Goal: Transaction & Acquisition: Purchase product/service

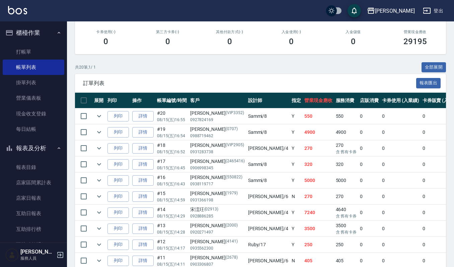
scroll to position [134, 0]
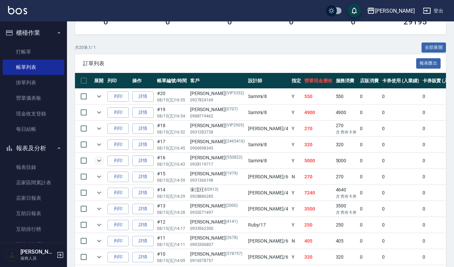
click at [99, 162] on icon "expand row" at bounding box center [99, 161] width 8 height 8
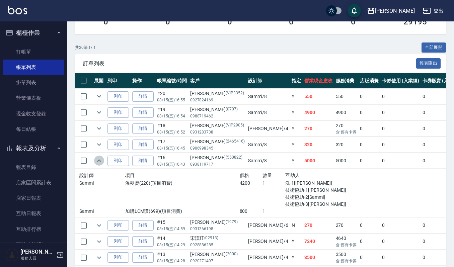
click at [94, 162] on button "expand row" at bounding box center [99, 161] width 10 height 10
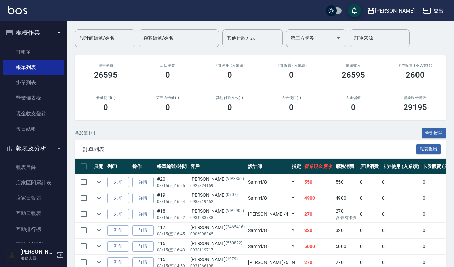
scroll to position [0, 0]
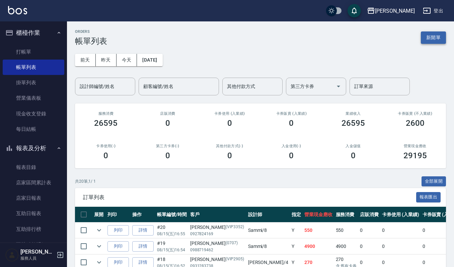
click at [430, 34] on button "新開單" at bounding box center [433, 37] width 25 height 12
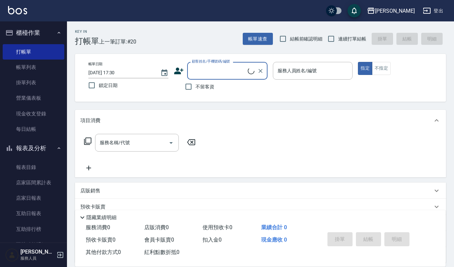
click at [225, 75] on input "顧客姓名/手機號碼/編號" at bounding box center [219, 71] width 58 height 12
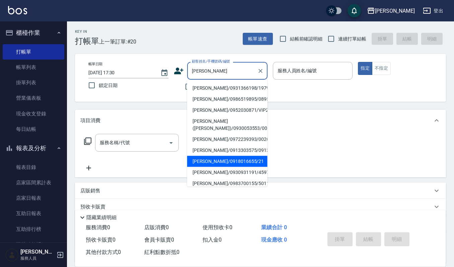
click at [210, 158] on li "李雅菁/0918016655/21" at bounding box center [227, 161] width 80 height 11
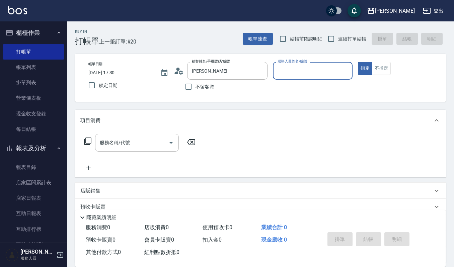
type input "李雅菁/0918016655/21"
type input "Sammi-8"
click at [158, 148] on input "服務名稱/代號" at bounding box center [132, 143] width 68 height 12
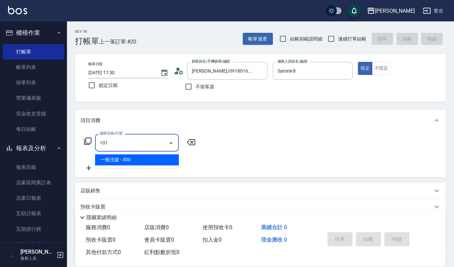
type input "一般洗髮(101)"
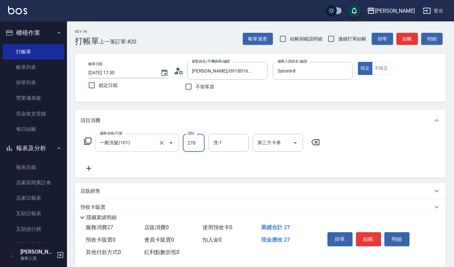
type input "270"
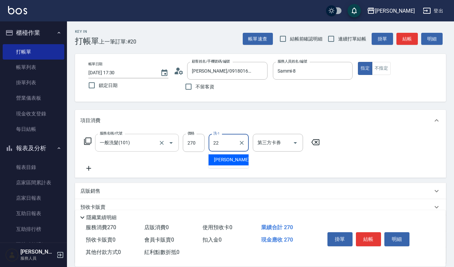
type input "宜芳-22"
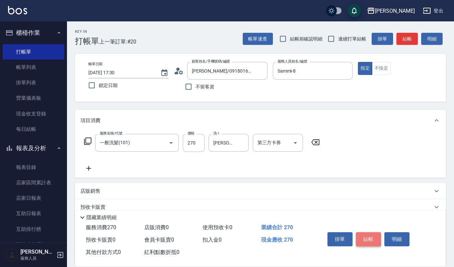
click at [380, 232] on button "結帳" at bounding box center [368, 239] width 25 height 14
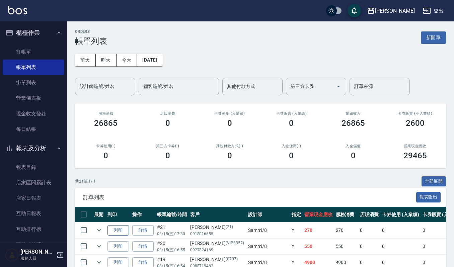
click at [109, 233] on button "列印" at bounding box center [118, 230] width 21 height 10
click at [41, 51] on link "打帳單" at bounding box center [34, 51] width 62 height 15
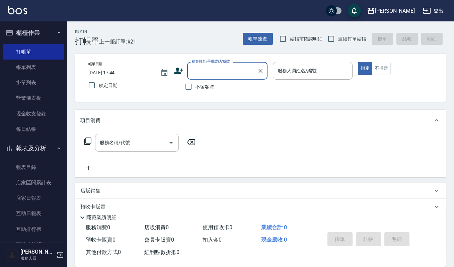
click at [214, 71] on input "顧客姓名/手機號碼/編號" at bounding box center [222, 71] width 64 height 12
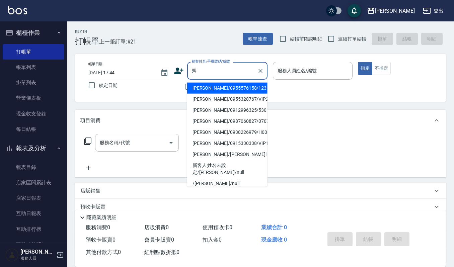
click at [224, 88] on li "吳麗卿/0955576158/123" at bounding box center [227, 88] width 80 height 11
type input "吳麗卿/0955576158/123"
type input "吉兒-4"
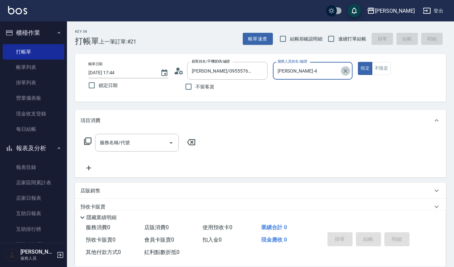
click at [344, 71] on icon "Clear" at bounding box center [345, 71] width 7 height 7
type input "Joalin-6"
type button "true"
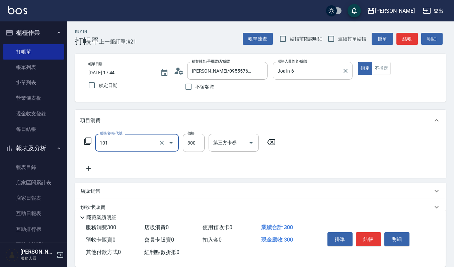
type input "一般洗髮(101)"
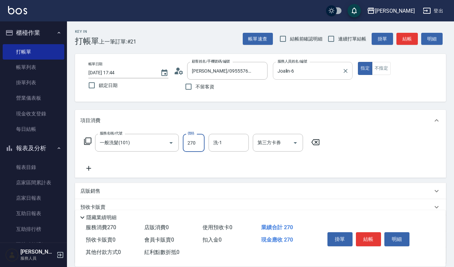
type input "270"
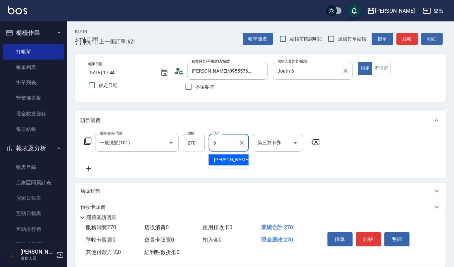
type input "Joalin-6"
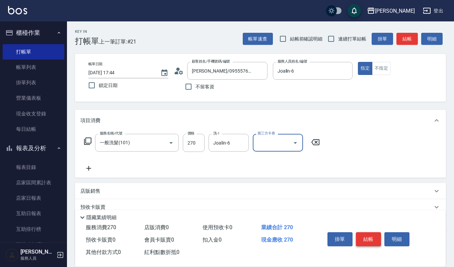
click at [368, 239] on button "結帳" at bounding box center [368, 239] width 25 height 14
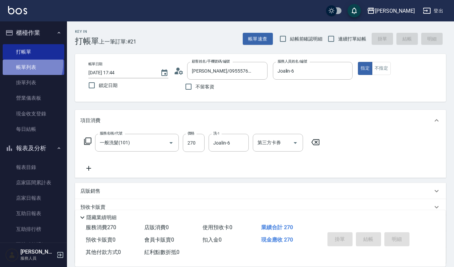
click at [23, 64] on link "帳單列表" at bounding box center [34, 67] width 62 height 15
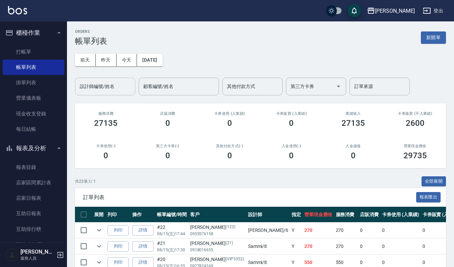
click at [112, 84] on input "設計師編號/姓名" at bounding box center [105, 87] width 54 height 12
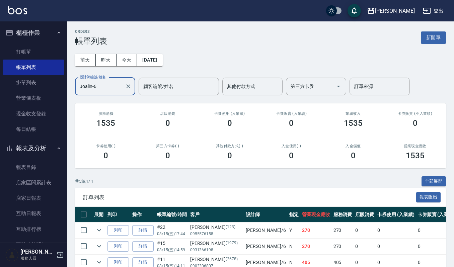
scroll to position [70, 0]
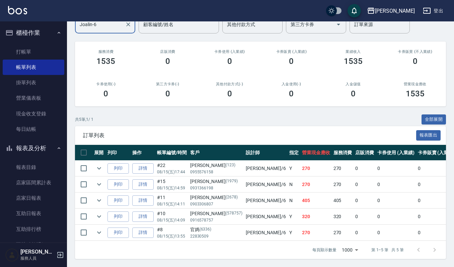
type input "Joalin-6"
click at [36, 149] on button "報表及分析" at bounding box center [34, 148] width 62 height 17
click at [99, 164] on icon "expand row" at bounding box center [99, 168] width 8 height 8
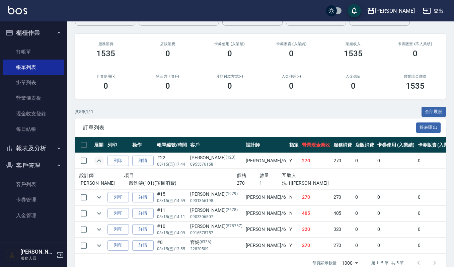
click at [99, 161] on icon "expand row" at bounding box center [99, 161] width 8 height 8
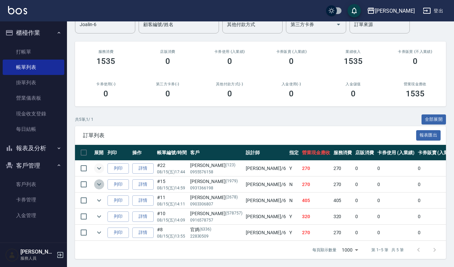
click at [100, 181] on icon "expand row" at bounding box center [99, 185] width 8 height 8
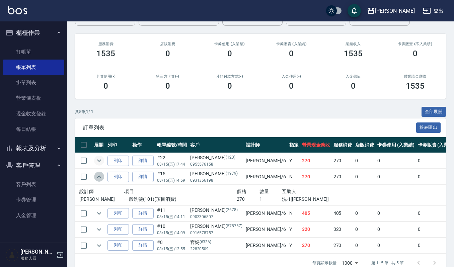
click at [100, 175] on icon "expand row" at bounding box center [99, 177] width 8 height 8
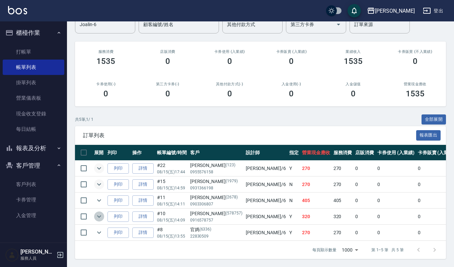
click at [104, 212] on button "expand row" at bounding box center [99, 217] width 10 height 10
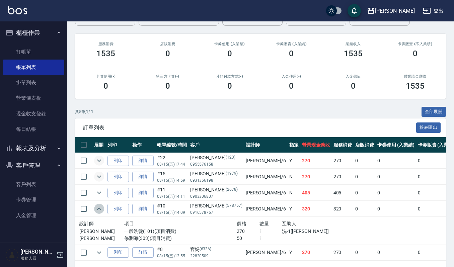
click at [104, 212] on button "expand row" at bounding box center [99, 209] width 10 height 10
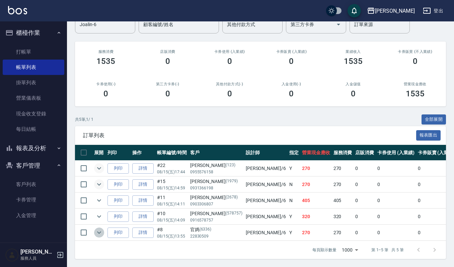
click at [94, 228] on button "expand row" at bounding box center [99, 233] width 10 height 10
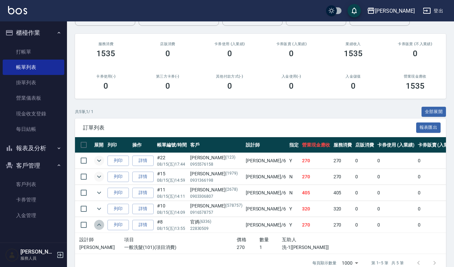
click at [95, 226] on icon "expand row" at bounding box center [99, 225] width 8 height 8
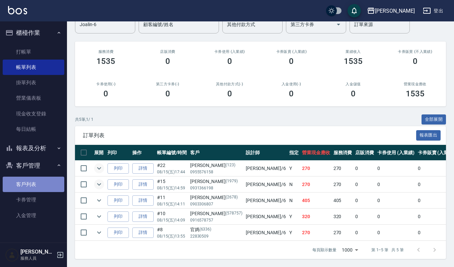
click at [43, 184] on link "客戶列表" at bounding box center [34, 184] width 62 height 15
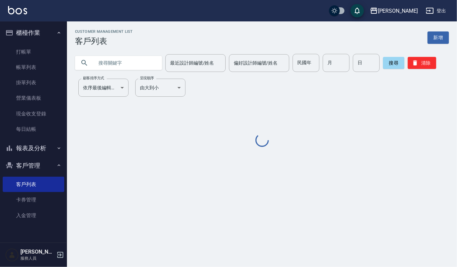
click at [134, 65] on input "text" at bounding box center [125, 63] width 63 height 18
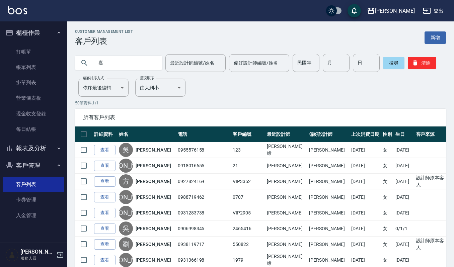
type input "嘉"
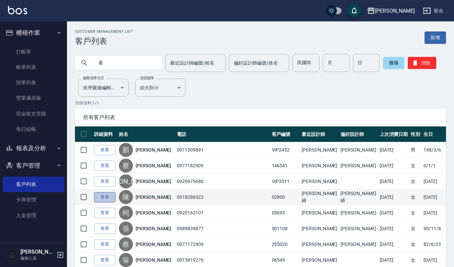
click at [109, 200] on link "查看" at bounding box center [104, 197] width 21 height 10
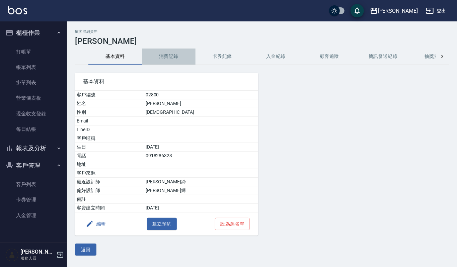
click at [174, 62] on button "消費記錄" at bounding box center [169, 57] width 54 height 16
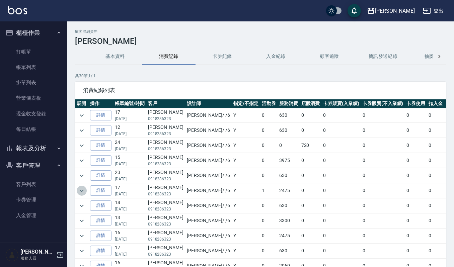
click at [85, 192] on icon "expand row" at bounding box center [82, 191] width 8 height 8
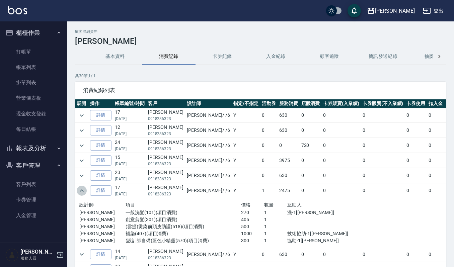
click at [85, 192] on icon "expand row" at bounding box center [82, 191] width 8 height 8
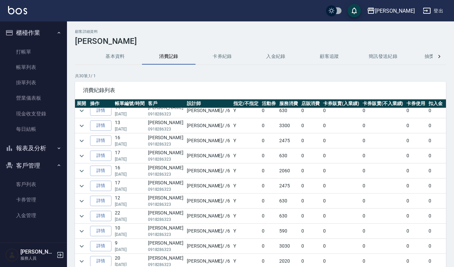
scroll to position [100, 0]
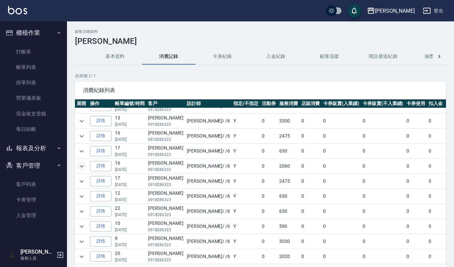
click at [82, 171] on icon "expand row" at bounding box center [82, 166] width 8 height 8
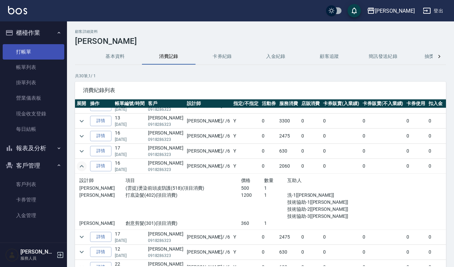
click at [38, 49] on link "打帳單" at bounding box center [34, 51] width 62 height 15
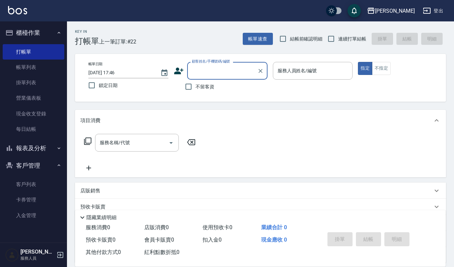
click at [236, 75] on input "顧客姓名/手機號碼/編號" at bounding box center [222, 71] width 64 height 12
type input "陪"
type input "ㄅ"
type input "杯"
type input "陪"
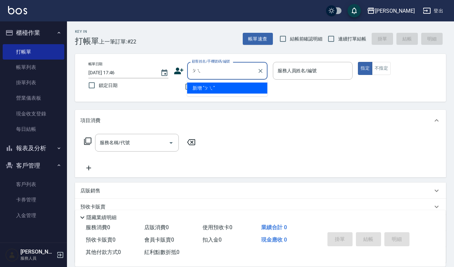
type input "配"
type input "昢"
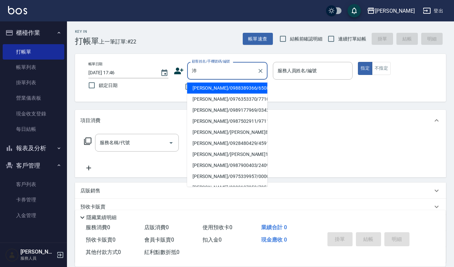
click at [205, 133] on li "劉沛亭/劉沛亭821/821" at bounding box center [227, 132] width 80 height 11
type input "劉沛亭/劉沛亭821/821"
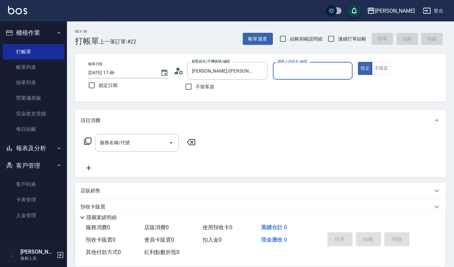
type input "Sammi-8"
click at [169, 144] on icon "Open" at bounding box center [171, 143] width 8 height 8
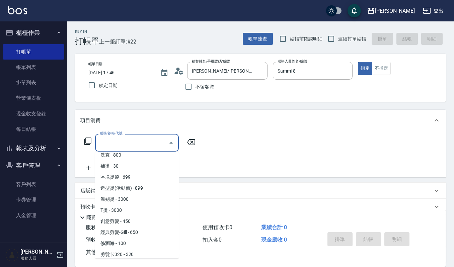
scroll to position [179, 0]
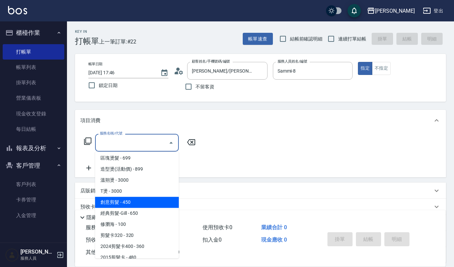
click at [131, 204] on span "創意剪髮 - 450" at bounding box center [137, 202] width 84 height 11
type input "創意剪髮(301)"
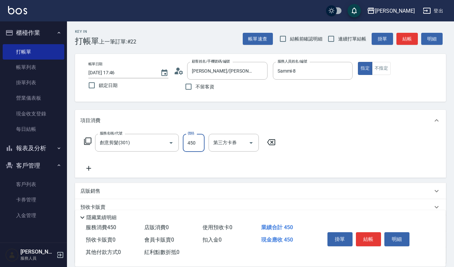
click at [197, 137] on input "450" at bounding box center [194, 143] width 22 height 18
type input "405"
click at [88, 170] on icon at bounding box center [88, 168] width 17 height 8
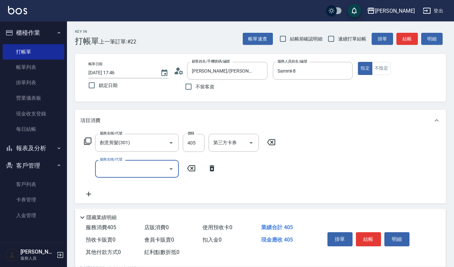
click at [172, 171] on icon "Open" at bounding box center [171, 169] width 8 height 8
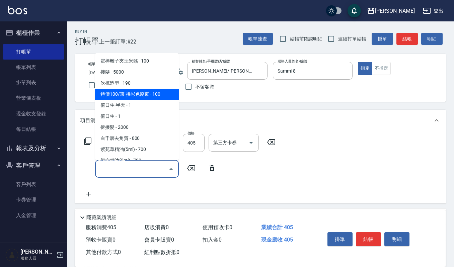
scroll to position [1117, 0]
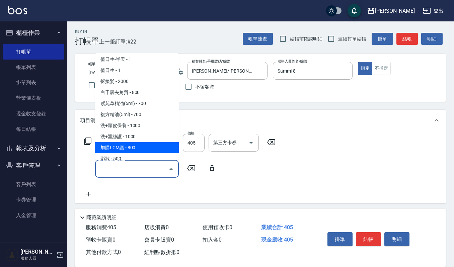
click at [143, 142] on span "加購LCM護 - 800" at bounding box center [137, 147] width 84 height 11
type input "加購LCM護(699)"
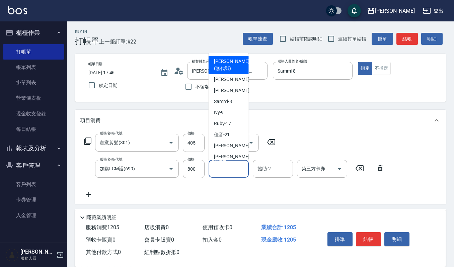
click at [221, 169] on input "協助-1" at bounding box center [229, 169] width 34 height 12
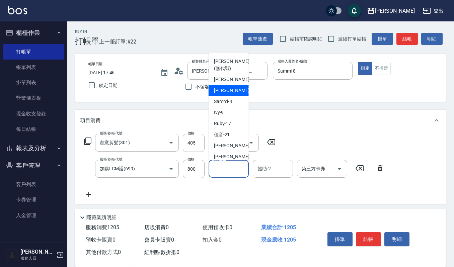
click at [237, 93] on div "Joalin -6" at bounding box center [229, 90] width 40 height 11
type input "Joalin-6"
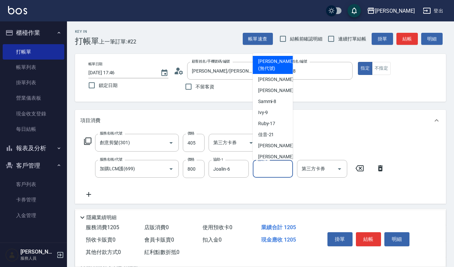
drag, startPoint x: 261, startPoint y: 167, endPoint x: 259, endPoint y: 161, distance: 6.7
click at [260, 167] on input "協助-2" at bounding box center [273, 169] width 34 height 12
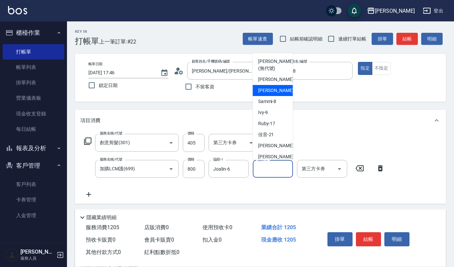
click at [277, 91] on div "Joalin -6" at bounding box center [273, 90] width 40 height 11
type input "Joalin-6"
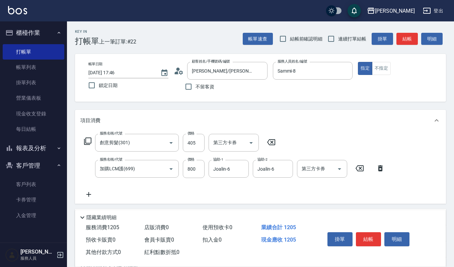
click at [88, 194] on icon at bounding box center [88, 194] width 5 height 5
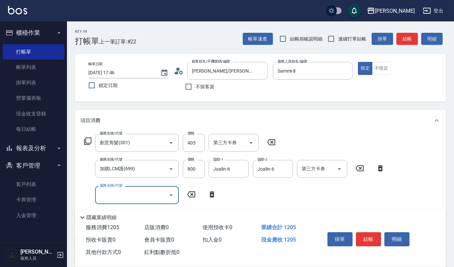
click at [168, 192] on icon "Open" at bounding box center [171, 195] width 8 height 8
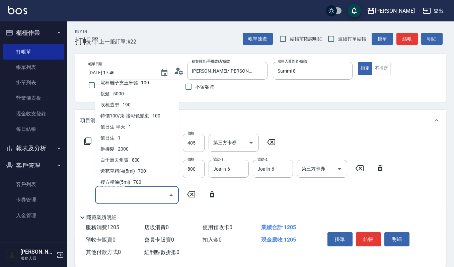
scroll to position [1072, 0]
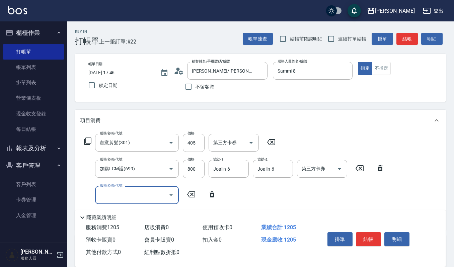
click at [124, 192] on input "服務名稱/代號" at bounding box center [132, 195] width 68 height 12
type input "校"
click at [138, 213] on span "(設計師自備)藍色小精靈 - 500" at bounding box center [137, 212] width 84 height 11
type input "(設計師自備)藍色小精靈(570)"
click at [200, 192] on input "500" at bounding box center [194, 195] width 22 height 18
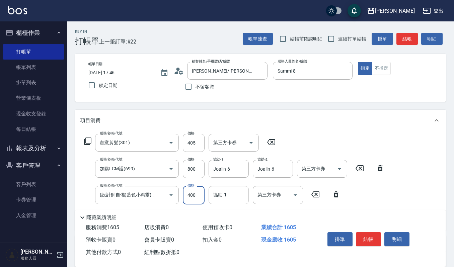
type input "400"
click at [226, 196] on input "協助-1" at bounding box center [229, 195] width 34 height 12
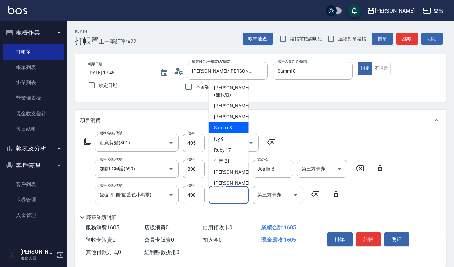
click at [228, 126] on span "Sammi -8" at bounding box center [223, 127] width 18 height 7
type input "Sammi-8"
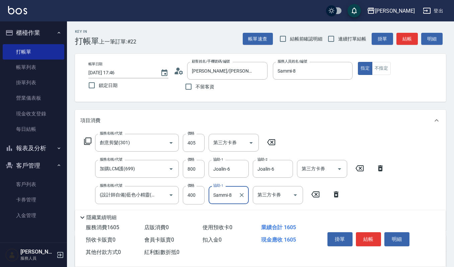
scroll to position [45, 0]
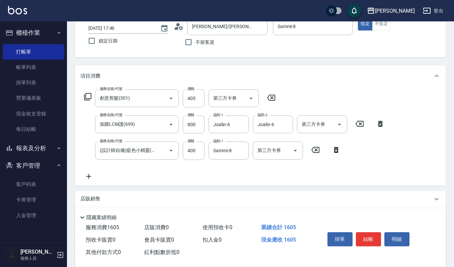
click at [90, 175] on icon at bounding box center [88, 177] width 17 height 8
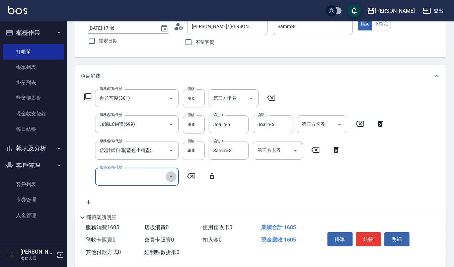
click at [172, 177] on icon "Open" at bounding box center [171, 177] width 3 height 2
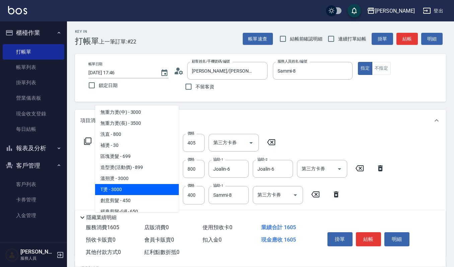
scroll to position [179, 0]
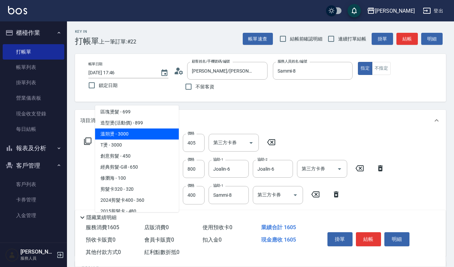
click at [142, 136] on span "溫朔燙 - 3000" at bounding box center [137, 134] width 84 height 11
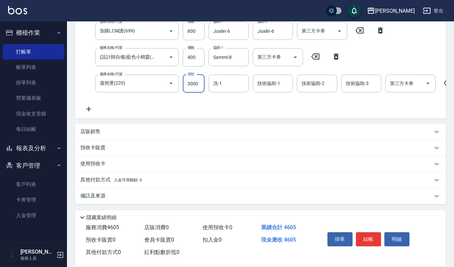
scroll to position [134, 0]
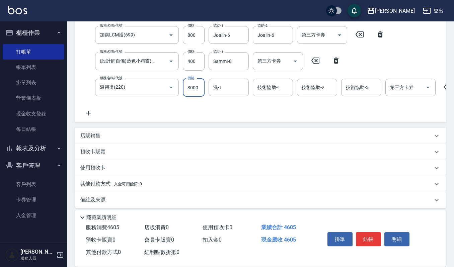
click at [198, 77] on div "服務名稱/代號 創意剪髮(301) 服務名稱/代號 價格 405 價格 第三方卡券 第三方卡券 服務名稱/代號 加購LCM護(699) 服務名稱/代號 價格 …" at bounding box center [278, 58] width 397 height 117
click at [172, 86] on icon "Open" at bounding box center [171, 87] width 8 height 8
click at [169, 89] on icon "Open" at bounding box center [171, 87] width 8 height 8
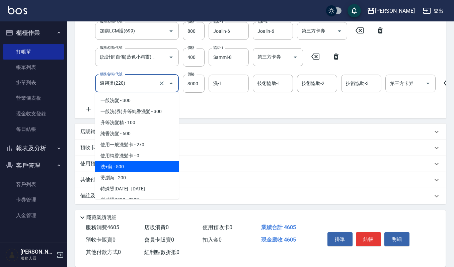
scroll to position [45, 0]
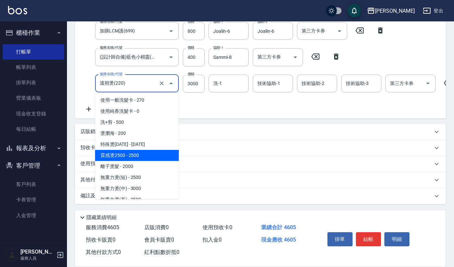
click at [139, 150] on span "質感燙2500 - 2500" at bounding box center [137, 155] width 84 height 11
type input "質感燙2500(203)"
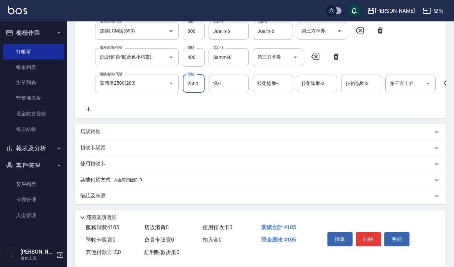
scroll to position [134, 0]
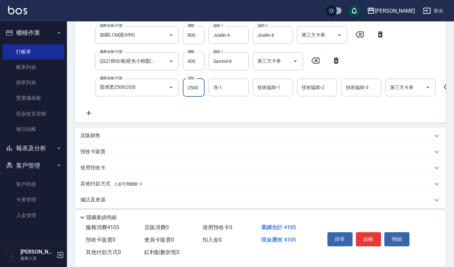
click at [200, 75] on div "服務名稱/代號 創意剪髮(301) 服務名稱/代號 價格 405 價格 第三方卡券 第三方卡券 服務名稱/代號 加購LCM護(699) 服務名稱/代號 價格 …" at bounding box center [278, 58] width 397 height 117
type input "2000"
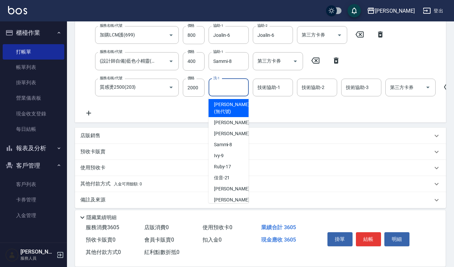
click at [233, 85] on input "洗-1" at bounding box center [229, 88] width 34 height 12
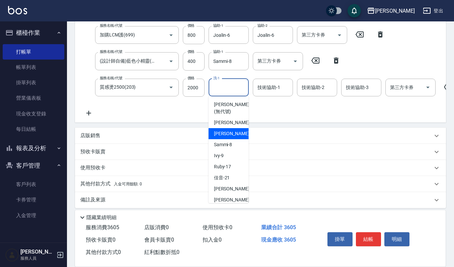
click at [233, 133] on div "Joalin -6" at bounding box center [229, 133] width 40 height 11
type input "Joalin-6"
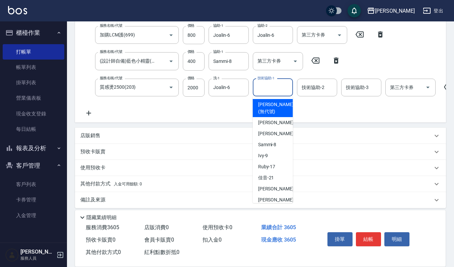
click at [267, 82] on div "技術協助-1 技術協助-1" at bounding box center [273, 88] width 40 height 18
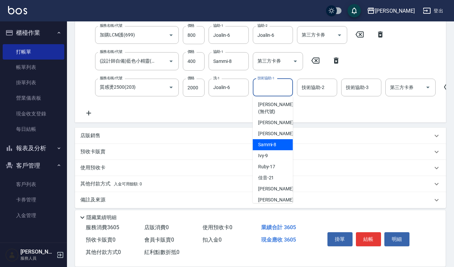
click at [278, 141] on div "Sammi -8" at bounding box center [273, 144] width 40 height 11
type input "Sammi-8"
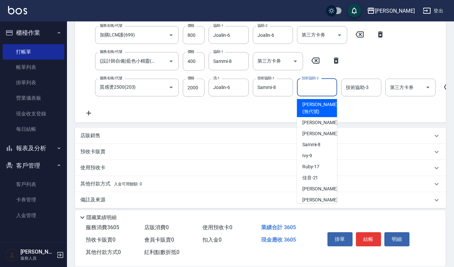
click at [304, 86] on input "技術協助-2" at bounding box center [317, 88] width 34 height 12
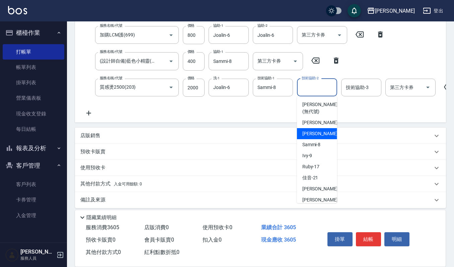
click at [314, 137] on span "Joalin -6" at bounding box center [322, 133] width 40 height 7
type input "Joalin-6"
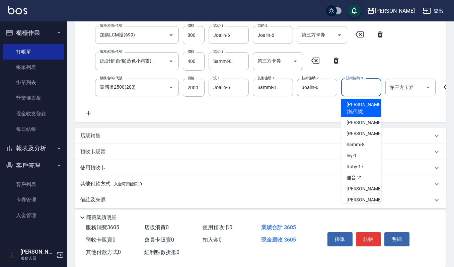
click at [352, 86] on input "技術協助-3" at bounding box center [361, 88] width 34 height 12
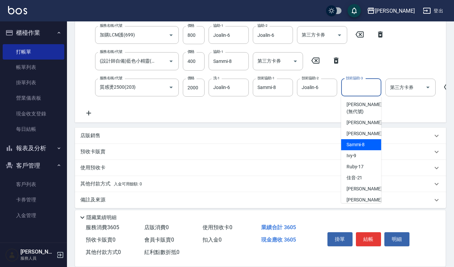
click at [365, 145] on span "Sammi -8" at bounding box center [356, 144] width 18 height 7
type input "Sammi-8"
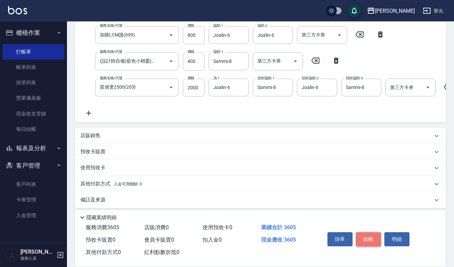
click at [375, 238] on button "結帳" at bounding box center [368, 239] width 25 height 14
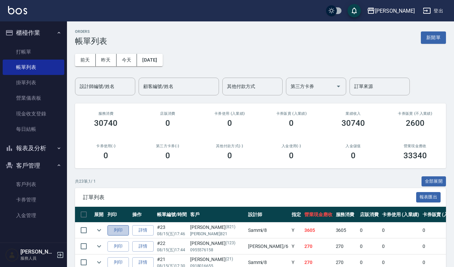
click at [116, 231] on button "列印" at bounding box center [118, 230] width 21 height 10
click at [35, 51] on link "打帳單" at bounding box center [34, 51] width 62 height 15
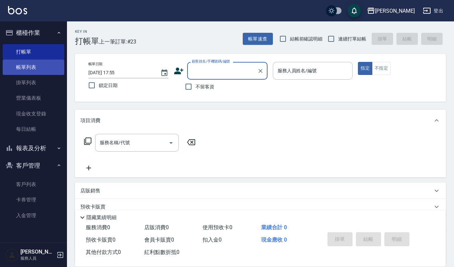
click at [39, 65] on link "帳單列表" at bounding box center [34, 67] width 62 height 15
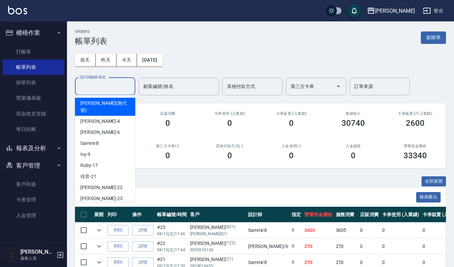
click at [99, 88] on input "設計師編號/姓名" at bounding box center [105, 87] width 54 height 12
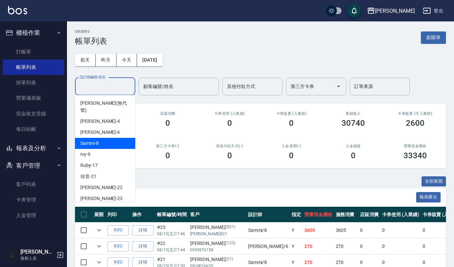
click at [101, 138] on div "Sammi -8" at bounding box center [105, 143] width 60 height 11
type input "Sammi-8"
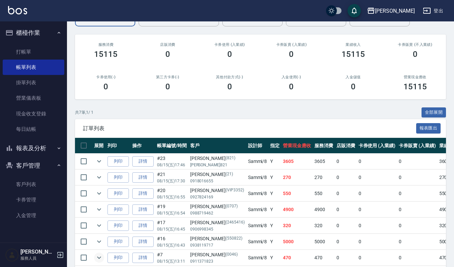
scroll to position [102, 0]
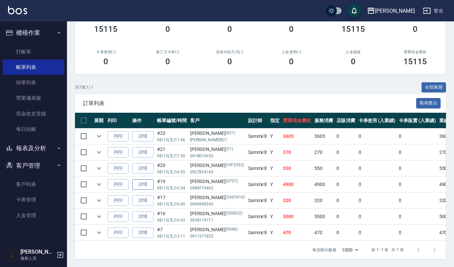
click at [151, 180] on link "詳情" at bounding box center [142, 185] width 21 height 10
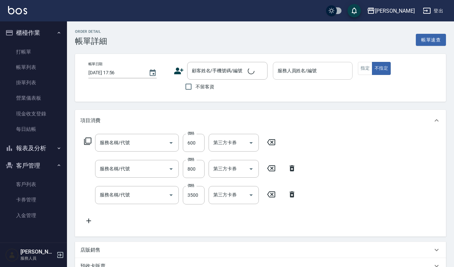
type input "2025/08/15 16:54"
type input "Sammi-8"
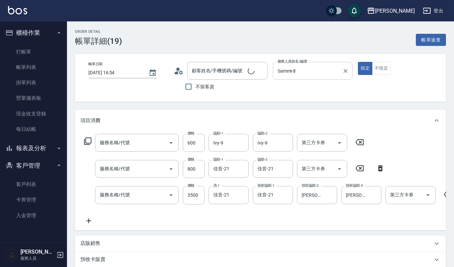
type input "華旭~頭髮絲的大掃除(535)"
type input "CMC加購護(701)"
type input "溫朔燙(220)"
type input "蕭雅之/0988719462/0707"
click at [345, 73] on icon "Clear" at bounding box center [345, 71] width 7 height 7
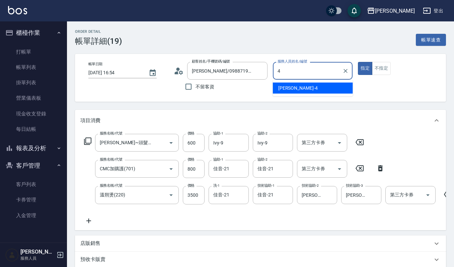
type input "吉兒-4"
type button "true"
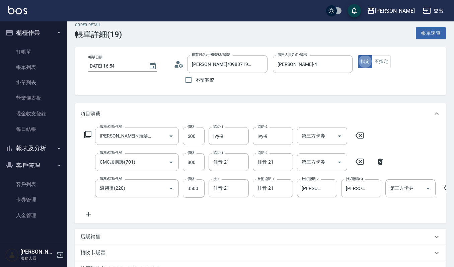
scroll to position [134, 0]
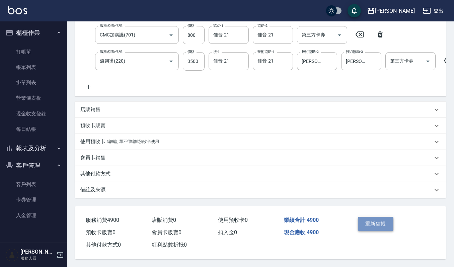
click at [368, 231] on button "重新結帳" at bounding box center [376, 224] width 36 height 14
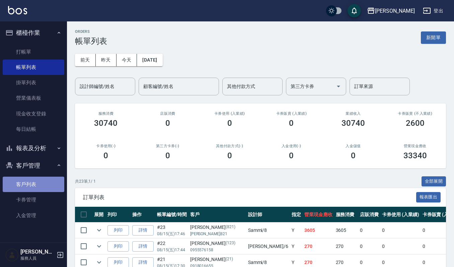
click at [48, 184] on link "客戶列表" at bounding box center [34, 184] width 62 height 15
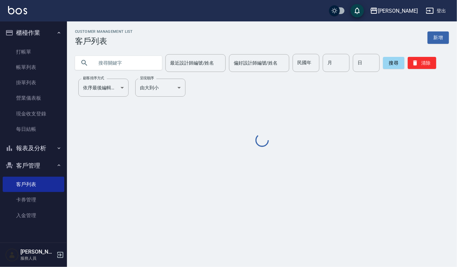
click at [129, 62] on input "text" at bounding box center [125, 63] width 63 height 18
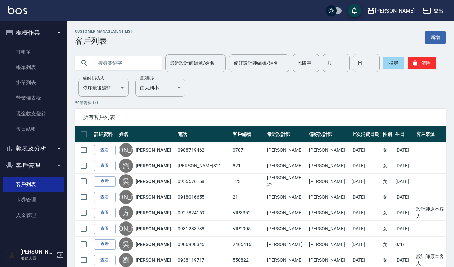
click at [141, 62] on input "text" at bounding box center [125, 63] width 63 height 18
type input "嘉"
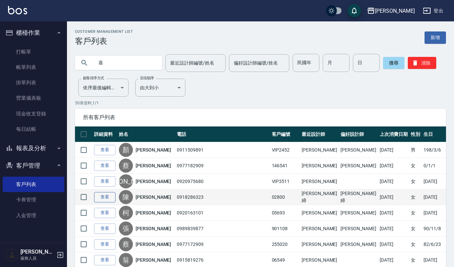
click at [101, 197] on link "查看" at bounding box center [104, 197] width 21 height 10
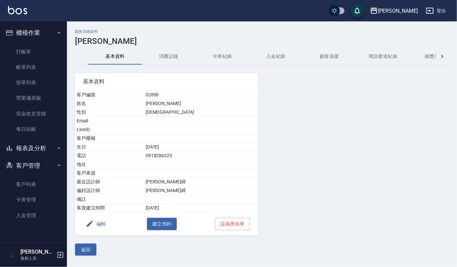
click at [172, 59] on button "消費記錄" at bounding box center [169, 57] width 54 height 16
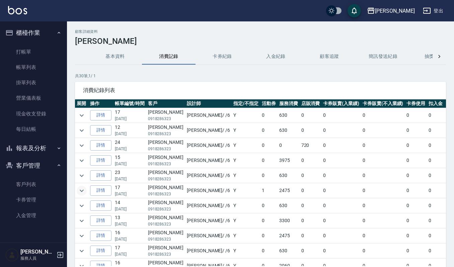
click at [80, 192] on icon "expand row" at bounding box center [82, 191] width 4 height 2
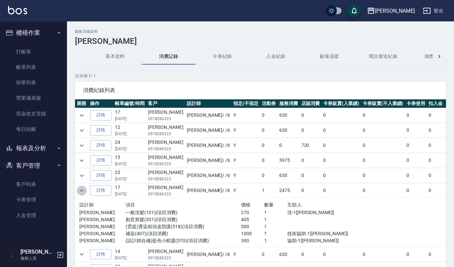
click at [80, 192] on icon "expand row" at bounding box center [82, 191] width 8 height 8
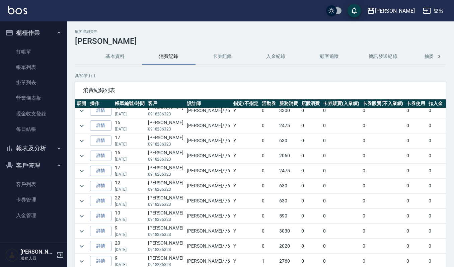
scroll to position [138, 0]
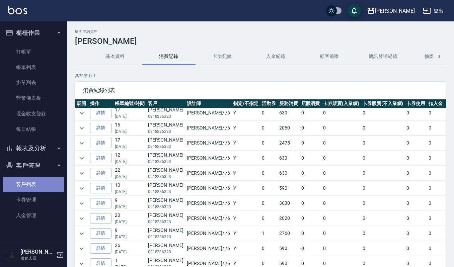
click at [28, 183] on link "客戶列表" at bounding box center [34, 184] width 62 height 15
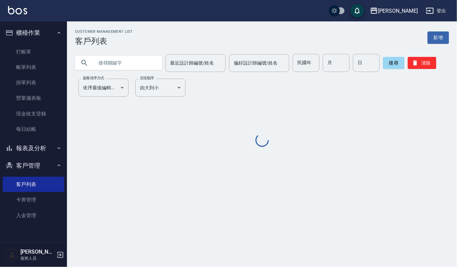
click at [113, 62] on input "text" at bounding box center [125, 63] width 63 height 18
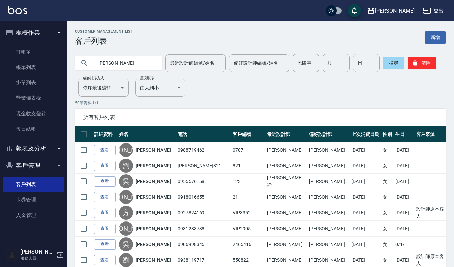
type input "林雅芳"
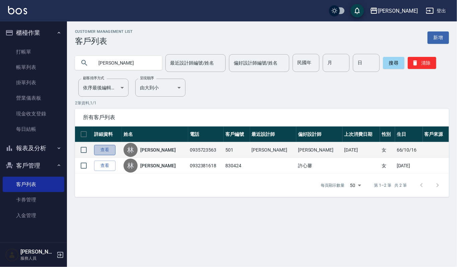
click at [106, 150] on link "查看" at bounding box center [104, 150] width 21 height 10
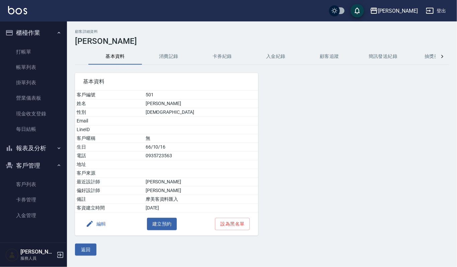
click at [170, 54] on button "消費記錄" at bounding box center [169, 57] width 54 height 16
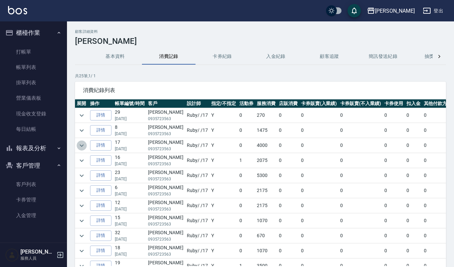
click at [81, 148] on icon "expand row" at bounding box center [82, 146] width 8 height 8
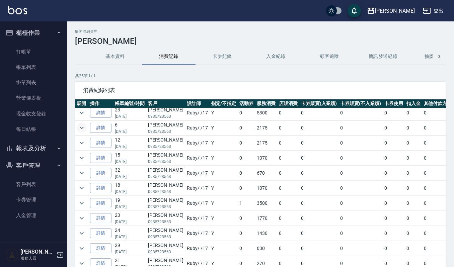
scroll to position [134, 0]
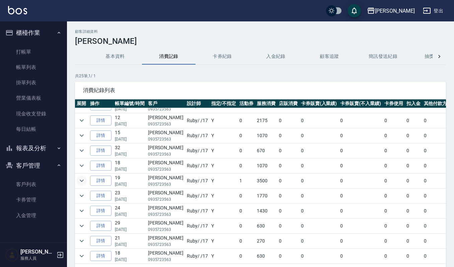
click at [83, 183] on icon "expand row" at bounding box center [82, 181] width 8 height 8
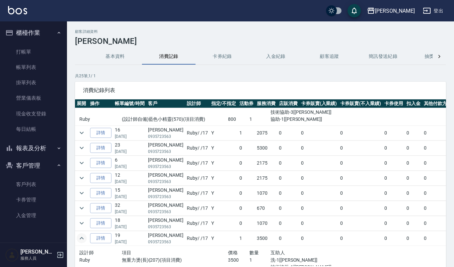
scroll to position [71, 0]
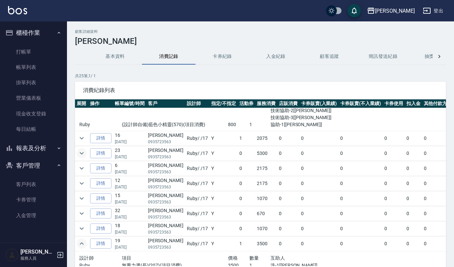
click at [83, 153] on icon "expand row" at bounding box center [82, 153] width 8 height 8
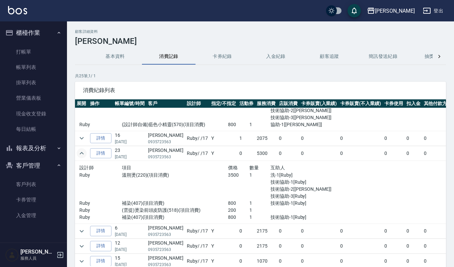
scroll to position [116, 0]
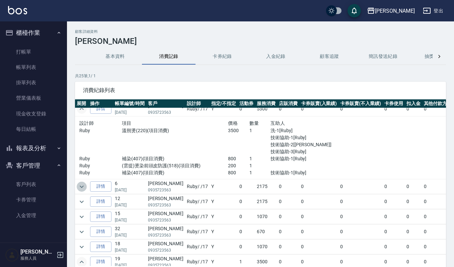
click at [79, 188] on icon "expand row" at bounding box center [82, 187] width 8 height 8
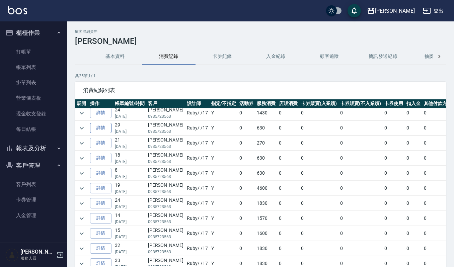
scroll to position [384, 0]
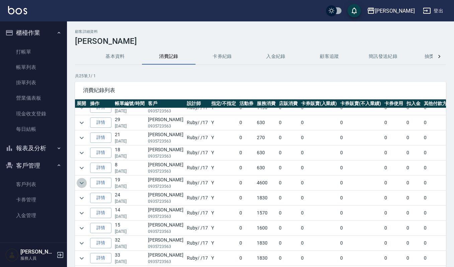
click at [82, 187] on icon "expand row" at bounding box center [82, 183] width 8 height 8
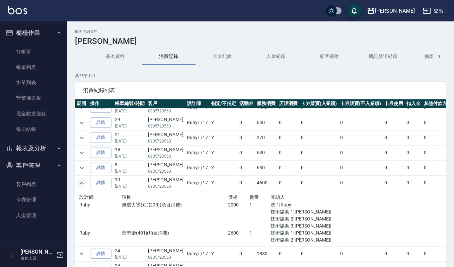
scroll to position [428, 0]
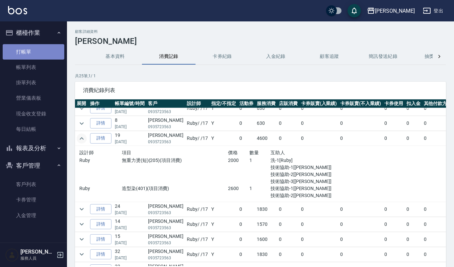
click at [29, 48] on link "打帳單" at bounding box center [34, 51] width 62 height 15
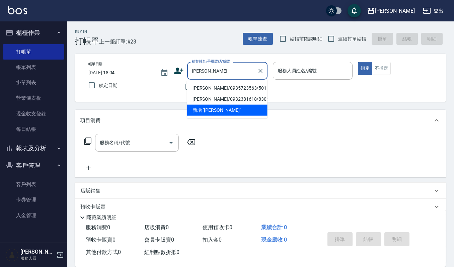
type input "林雅芳/0935723563/501"
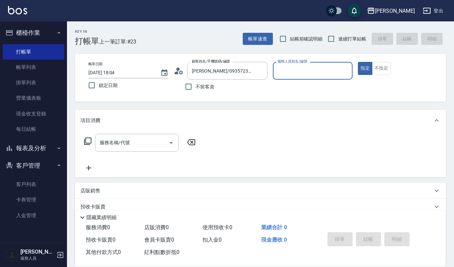
type input "Ruby-17"
click at [358, 62] on button "指定" at bounding box center [365, 68] width 14 height 13
type button "true"
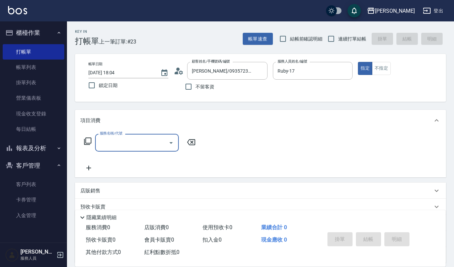
click at [168, 146] on icon "Open" at bounding box center [171, 143] width 8 height 8
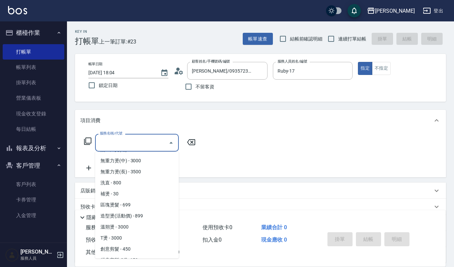
scroll to position [134, 0]
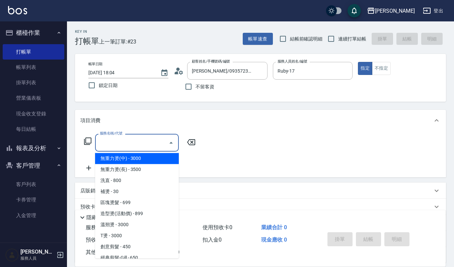
click at [114, 157] on span "無重力燙(中) - 3000" at bounding box center [137, 158] width 84 height 11
type input "無重力燙(中)(206)"
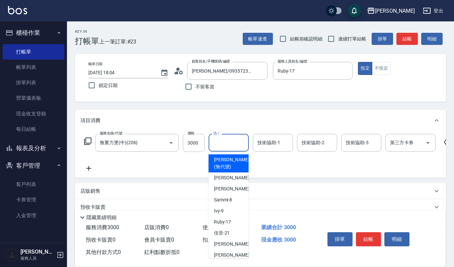
click at [227, 144] on input "洗-1" at bounding box center [229, 143] width 34 height 12
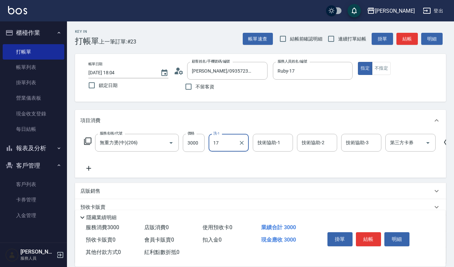
type input "Ruby-17"
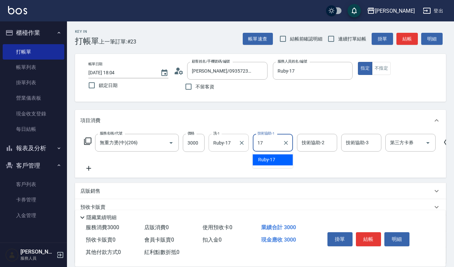
type input "Ruby-17"
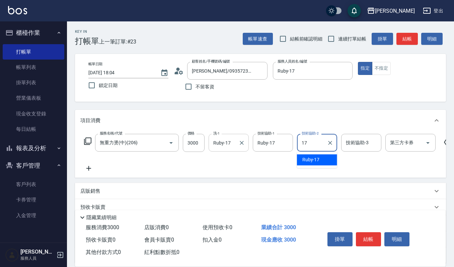
type input "Ruby-17"
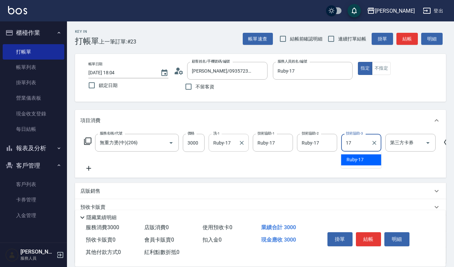
type input "Ruby-17"
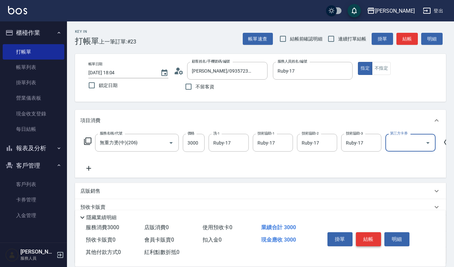
click at [370, 237] on button "結帳" at bounding box center [368, 239] width 25 height 14
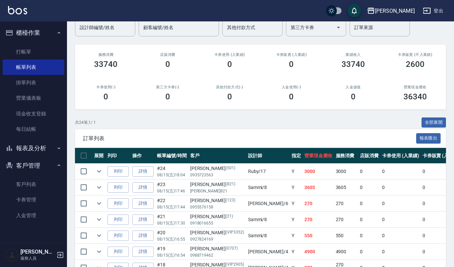
scroll to position [89, 0]
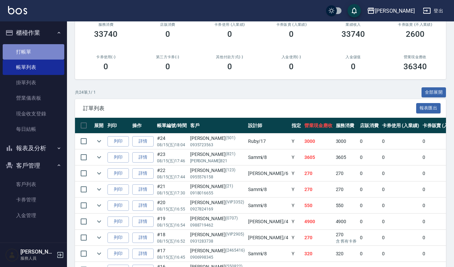
click at [28, 48] on link "打帳單" at bounding box center [34, 51] width 62 height 15
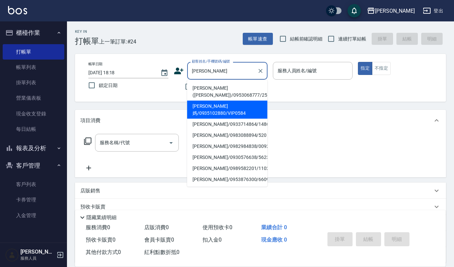
type input "林怡怡"
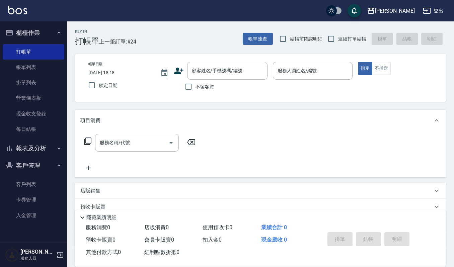
click at [204, 108] on div "Key In 打帳單 上一筆訂單:#24 帳單速查 結帳前確認明細 連續打單結帳 掛單 結帳 明細 帳單日期 2025/08/15 18:18 鎖定日期 顧客…" at bounding box center [260, 173] width 387 height 305
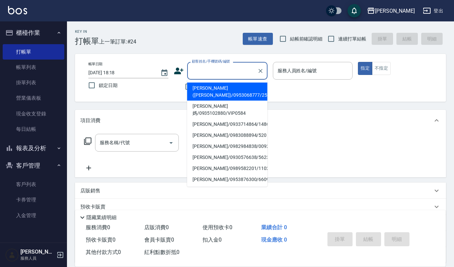
click at [214, 72] on input "顧客姓名/手機號碼/編號" at bounding box center [222, 71] width 64 height 12
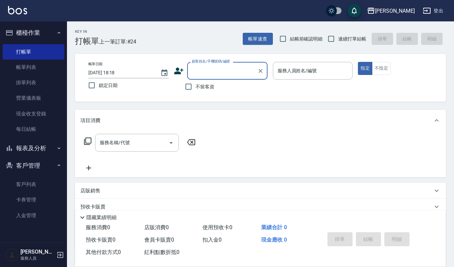
click at [208, 63] on label "顧客姓名/手機號碼/編號" at bounding box center [211, 61] width 38 height 5
click at [208, 65] on input "顧客姓名/手機號碼/編號" at bounding box center [222, 71] width 64 height 12
click at [208, 66] on input "顧客姓名/手機號碼/編號" at bounding box center [222, 71] width 64 height 12
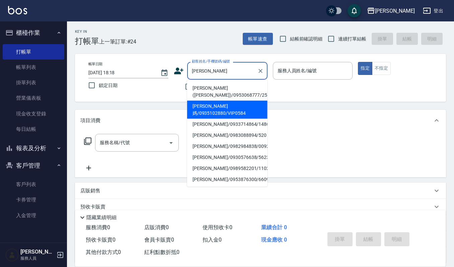
type input "林怡君 樂媽/0935102880/VIP0584"
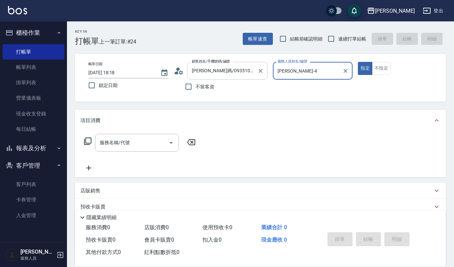
type input "吉兒-4"
click at [358, 62] on button "指定" at bounding box center [365, 68] width 14 height 13
type button "true"
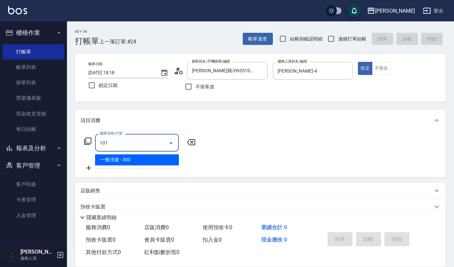
type input "一般洗髮(101)"
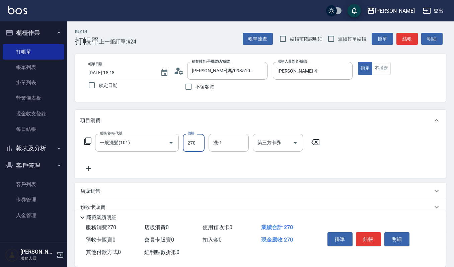
type input "270"
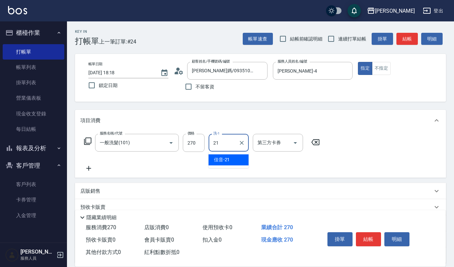
type input "佳音-21"
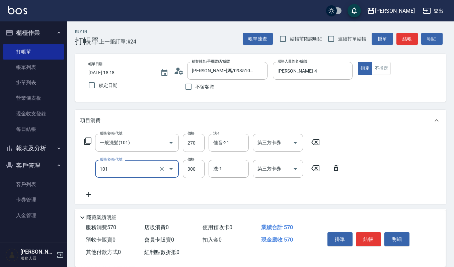
type input "一般洗髮(101)"
type input "270"
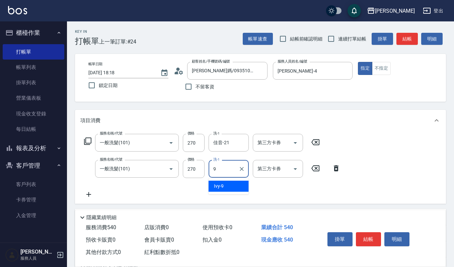
type input "Ivy-9"
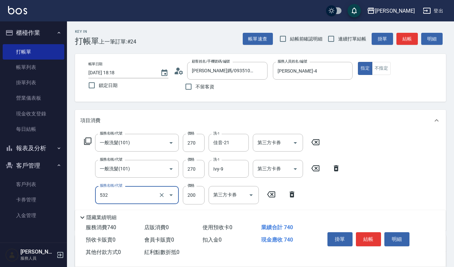
type input "自備複方.亞士(532)"
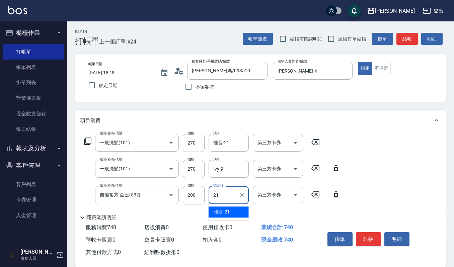
type input "佳音-21"
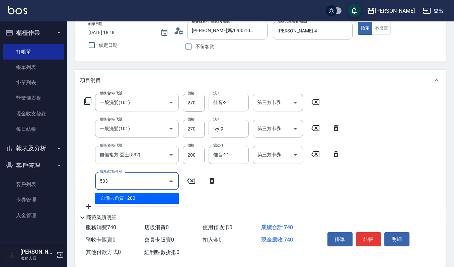
scroll to position [89, 0]
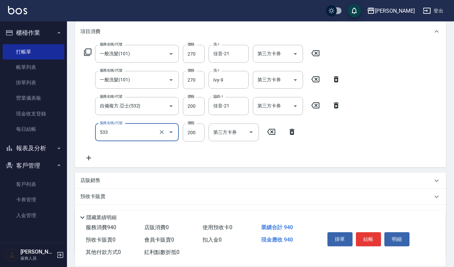
type input "自備去角質(533)"
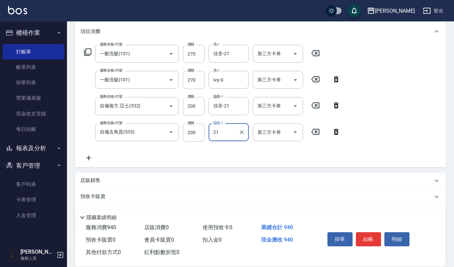
type input "佳音-21"
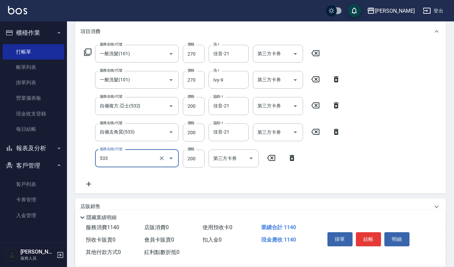
type input "自備去角質(533)"
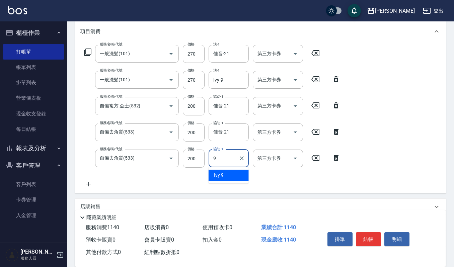
type input "Ivy-9"
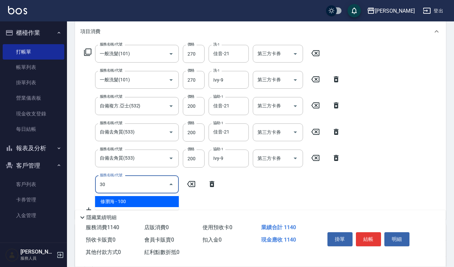
type input "3"
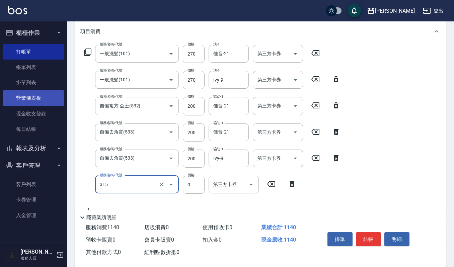
type input "2019週年慶剪卡0(315)"
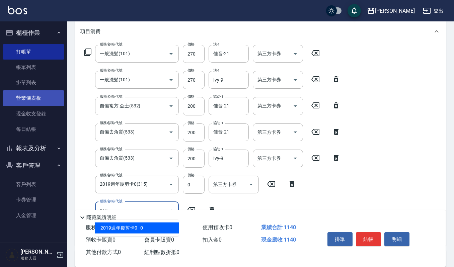
type input "2019週年慶剪卡0(315)"
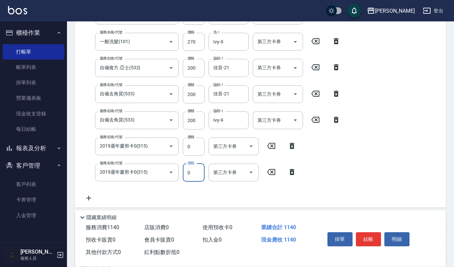
scroll to position [179, 0]
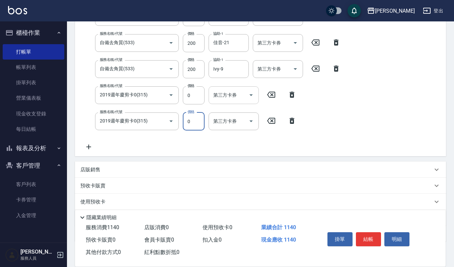
click at [249, 93] on icon "Open" at bounding box center [251, 95] width 8 height 8
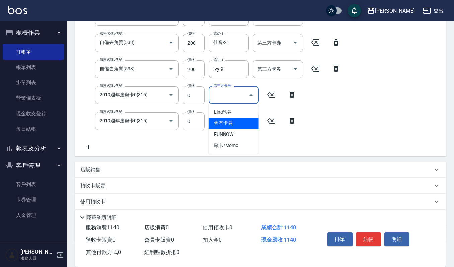
click at [248, 119] on span "舊有卡券" at bounding box center [234, 123] width 50 height 11
type input "舊有卡券"
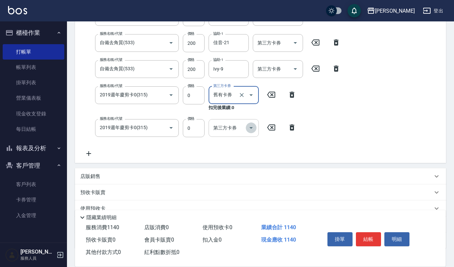
click at [253, 125] on icon "Open" at bounding box center [251, 128] width 8 height 8
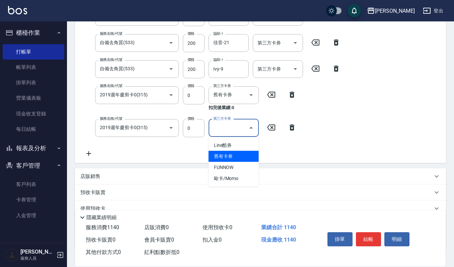
click at [241, 152] on span "舊有卡券" at bounding box center [234, 156] width 50 height 11
type input "舊有卡券"
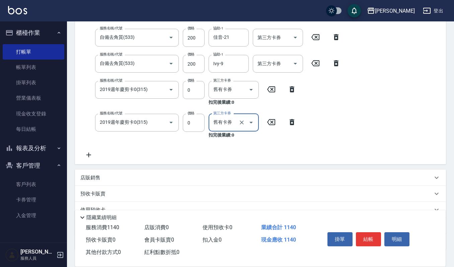
scroll to position [229, 0]
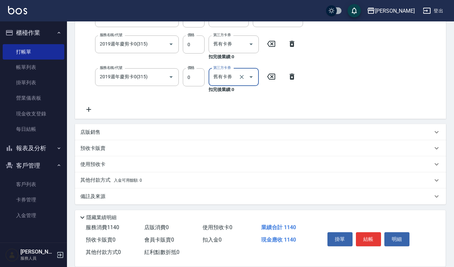
click at [114, 125] on div "店販銷售" at bounding box center [260, 132] width 371 height 16
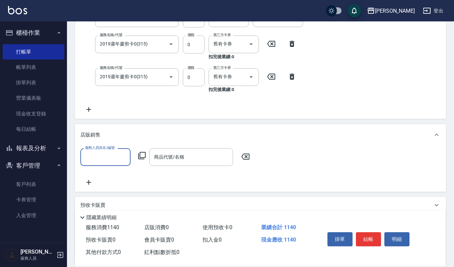
scroll to position [0, 0]
type input "吉兒-4"
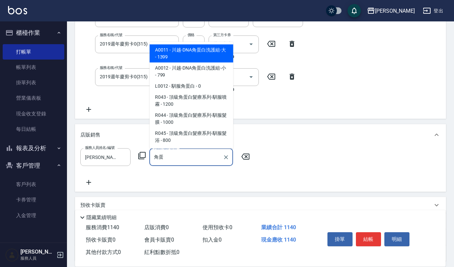
type input "角"
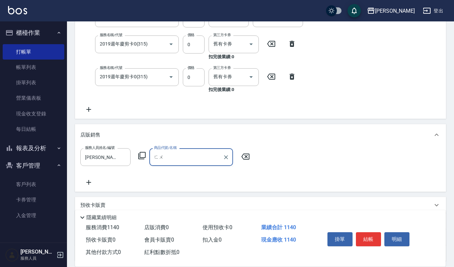
type input "ㄈ"
type input "羅"
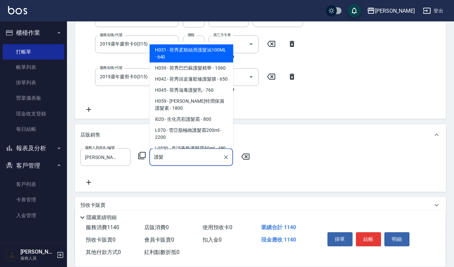
type input "護"
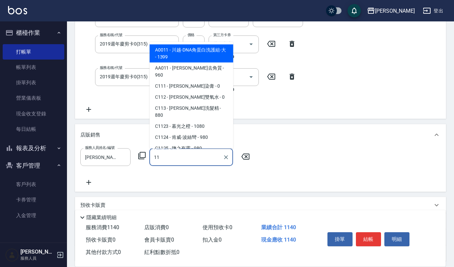
type input "1"
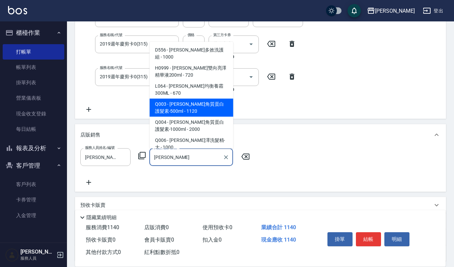
click at [198, 98] on span "Q003 - 華旭角質蛋白護髮素-500ml - 1120" at bounding box center [192, 107] width 84 height 18
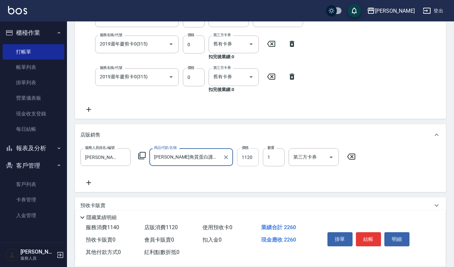
type input "華旭角質蛋白護髮素-500ml"
click at [252, 161] on input "1120" at bounding box center [248, 157] width 22 height 18
type input "896"
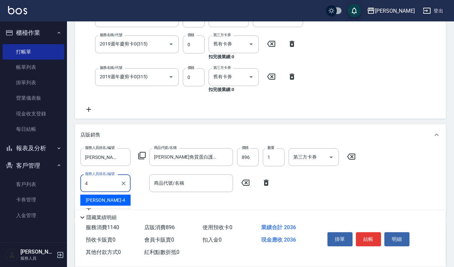
type input "吉兒-4"
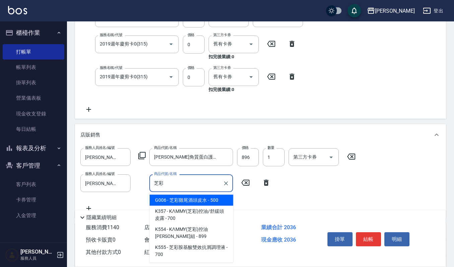
type input "芝彩雞尾酒頭皮水"
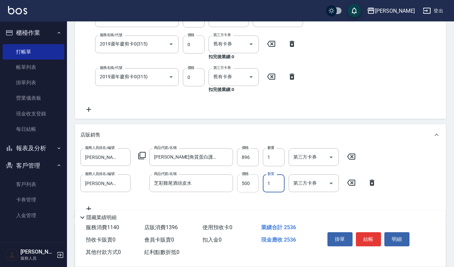
click at [259, 184] on input "500" at bounding box center [248, 184] width 22 height 18
type input "528"
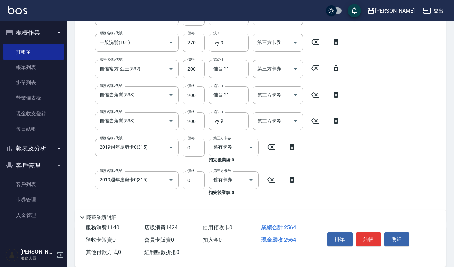
scroll to position [51, 0]
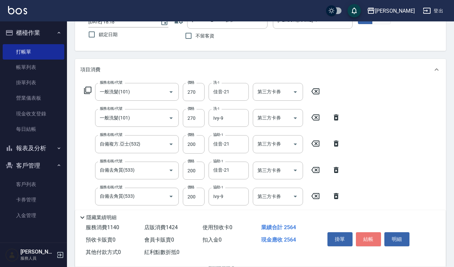
click at [372, 245] on button "結帳" at bounding box center [368, 239] width 25 height 14
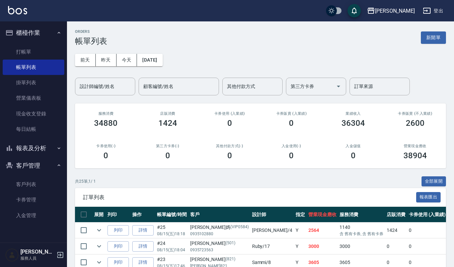
click at [434, 41] on button "新開單" at bounding box center [433, 37] width 25 height 12
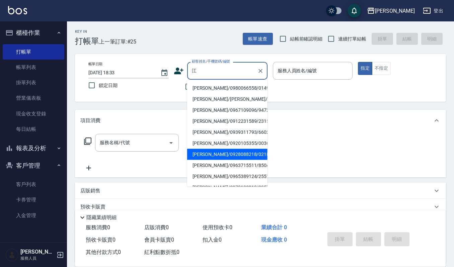
click at [210, 160] on li "江文心/0928088218/0218" at bounding box center [227, 154] width 80 height 11
type input "江文心/0928088218/0218"
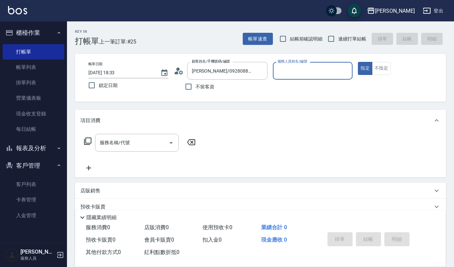
type input "Ruby-17"
click at [178, 66] on icon at bounding box center [179, 71] width 10 height 10
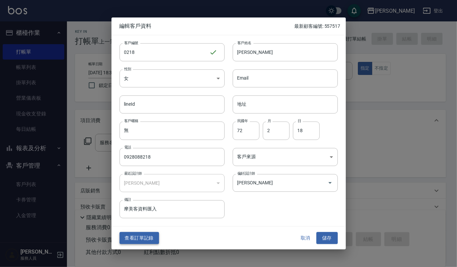
click at [152, 234] on button "查看訂單記錄" at bounding box center [140, 238] width 40 height 12
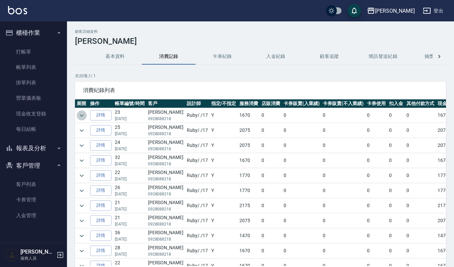
click at [80, 117] on icon "expand row" at bounding box center [82, 116] width 8 height 8
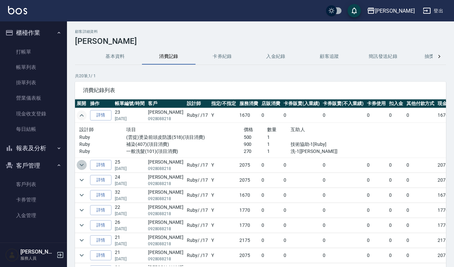
click at [80, 165] on icon "expand row" at bounding box center [82, 165] width 4 height 2
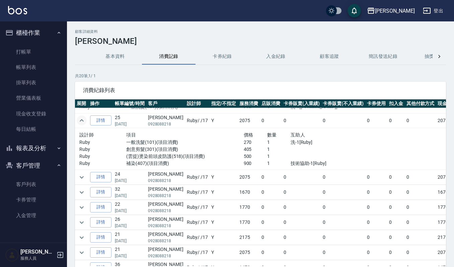
scroll to position [89, 0]
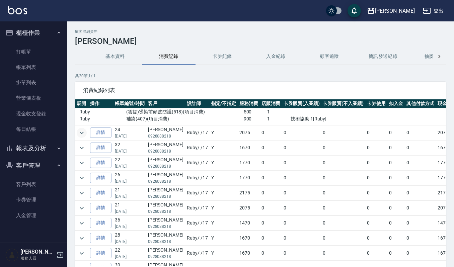
click at [84, 132] on icon "expand row" at bounding box center [82, 133] width 8 height 8
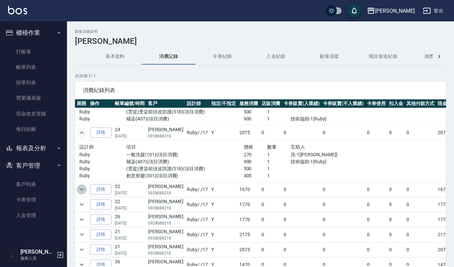
click at [84, 190] on icon "expand row" at bounding box center [82, 190] width 8 height 8
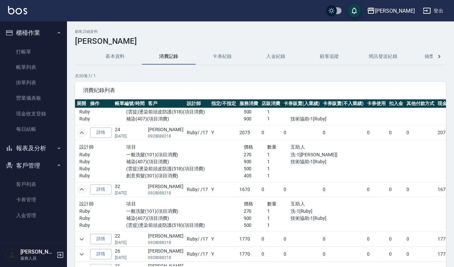
scroll to position [134, 0]
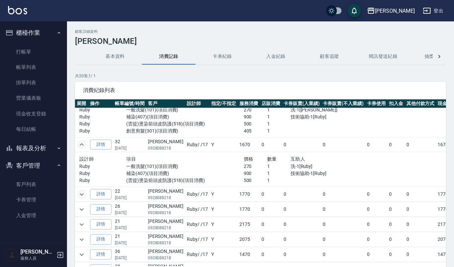
click at [82, 198] on icon "expand row" at bounding box center [82, 195] width 8 height 8
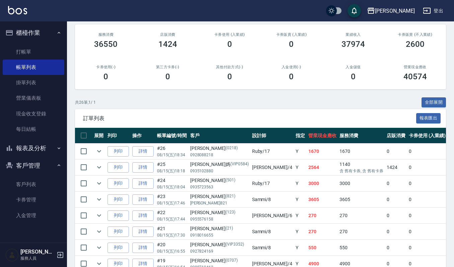
scroll to position [89, 0]
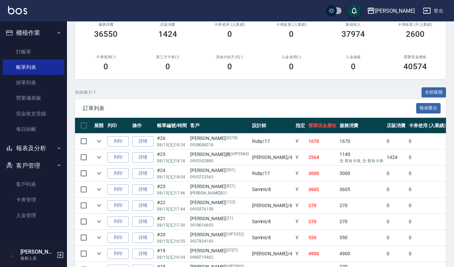
click at [139, 122] on th "操作" at bounding box center [143, 126] width 25 height 16
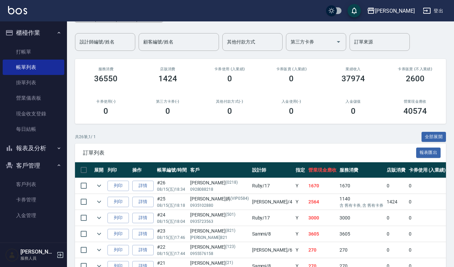
scroll to position [0, 0]
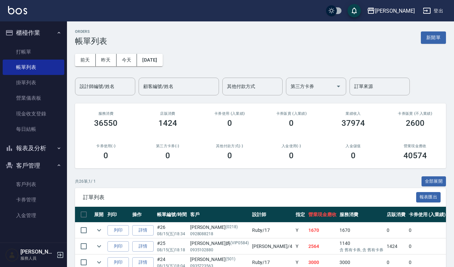
click at [147, 118] on div "店販消費 1424" at bounding box center [168, 120] width 62 height 32
click at [22, 51] on link "打帳單" at bounding box center [34, 51] width 62 height 15
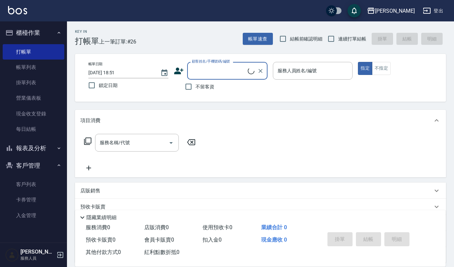
click at [219, 72] on input "顧客姓名/手機號碼/編號" at bounding box center [219, 71] width 58 height 12
type input "嗎"
type input "ㄇˋ"
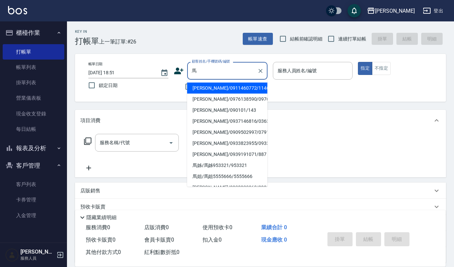
click at [208, 88] on li "馬祥恩/0911460772/11460772" at bounding box center [227, 88] width 80 height 11
type input "馬祥恩/0911460772/11460772"
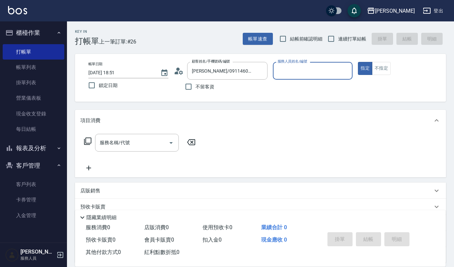
type input "Sammi-8"
click at [170, 143] on icon "Open" at bounding box center [171, 143] width 3 height 2
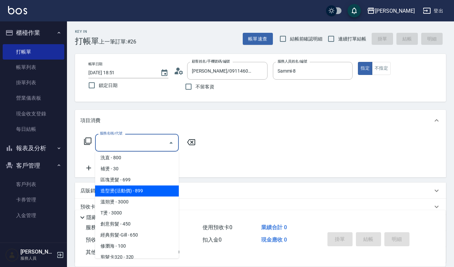
scroll to position [179, 0]
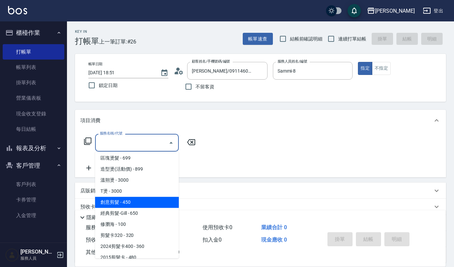
click at [134, 202] on span "創意剪髮 - 450" at bounding box center [137, 202] width 84 height 11
type input "創意剪髮(301)"
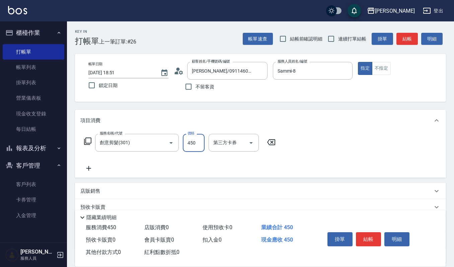
click at [196, 142] on input "450" at bounding box center [194, 143] width 22 height 18
type input "405"
click at [365, 238] on button "結帳" at bounding box center [368, 239] width 25 height 14
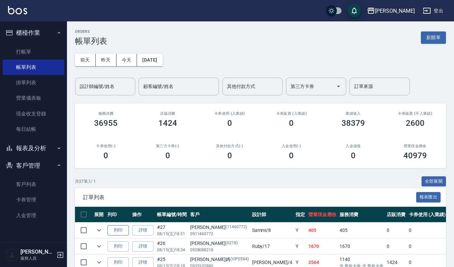
click at [124, 232] on button "列印" at bounding box center [118, 230] width 21 height 10
click at [40, 52] on link "打帳單" at bounding box center [34, 51] width 62 height 15
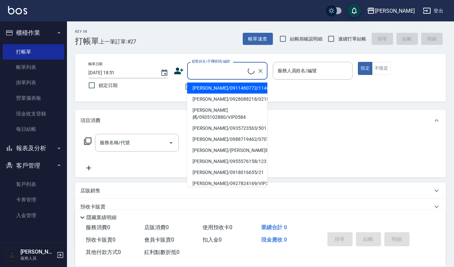
click at [216, 72] on input "顧客姓名/手機號碼/編號" at bounding box center [219, 71] width 58 height 12
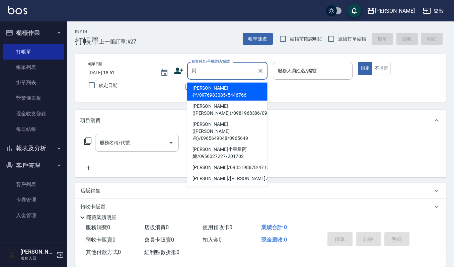
click at [205, 101] on li "陳璟楨(阿得哥)/0981968386/09092" at bounding box center [227, 110] width 80 height 18
type input "陳璟楨(阿得哥)/0981968386/09092"
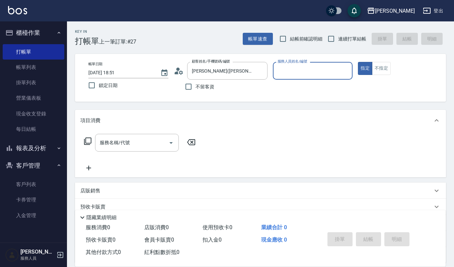
type input "Sammi-8"
click at [172, 143] on icon "Open" at bounding box center [171, 143] width 8 height 8
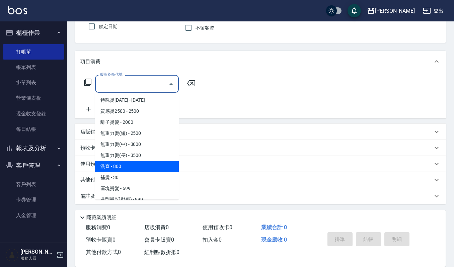
scroll to position [179, 0]
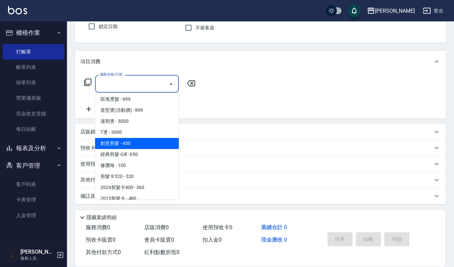
click at [126, 144] on span "創意剪髮 - 450" at bounding box center [137, 143] width 84 height 11
type input "創意剪髮(301)"
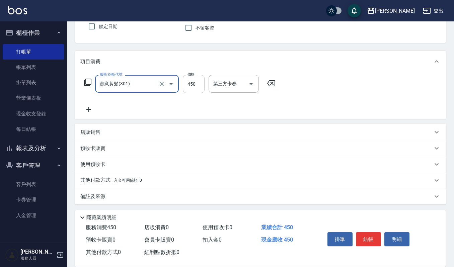
click at [200, 85] on input "450" at bounding box center [194, 84] width 22 height 18
type input "405"
click at [356, 237] on button "結帳" at bounding box center [368, 239] width 25 height 14
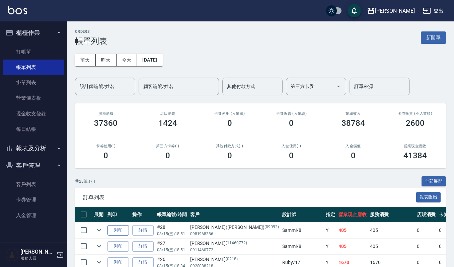
click at [117, 230] on button "列印" at bounding box center [118, 230] width 21 height 10
click at [108, 86] on input "設計師編號/姓名" at bounding box center [105, 87] width 54 height 12
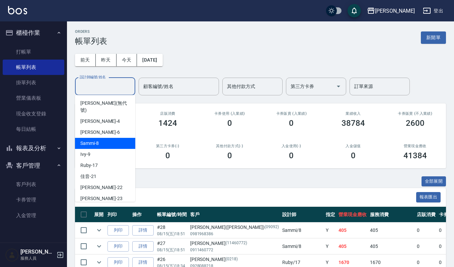
click at [99, 138] on div "Sammi -8" at bounding box center [105, 143] width 60 height 11
type input "Sammi-8"
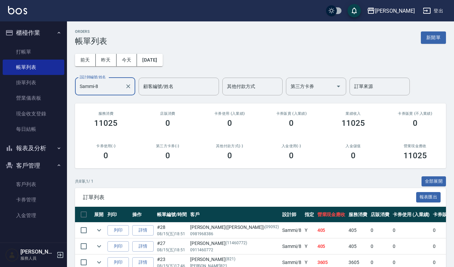
click at [33, 147] on button "報表及分析" at bounding box center [34, 148] width 62 height 17
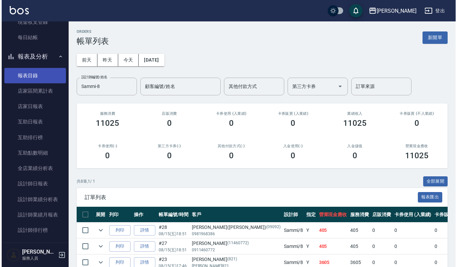
scroll to position [179, 0]
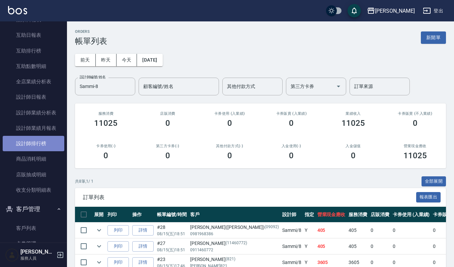
click at [36, 139] on link "設計師排行榜" at bounding box center [34, 143] width 62 height 15
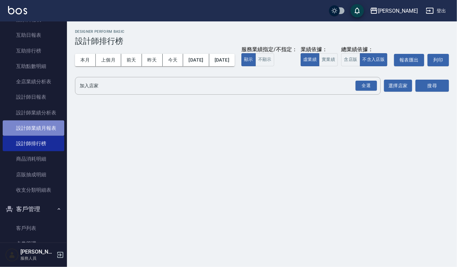
click at [40, 124] on link "設計師業績月報表" at bounding box center [34, 128] width 62 height 15
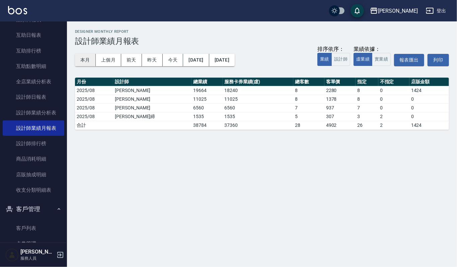
click at [93, 61] on button "本月" at bounding box center [85, 60] width 21 height 12
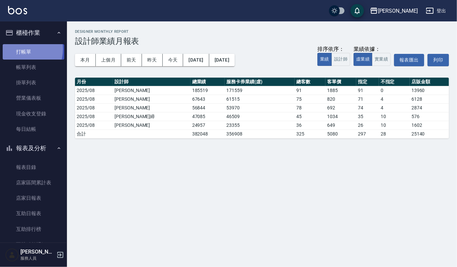
click at [19, 49] on link "打帳單" at bounding box center [34, 51] width 62 height 15
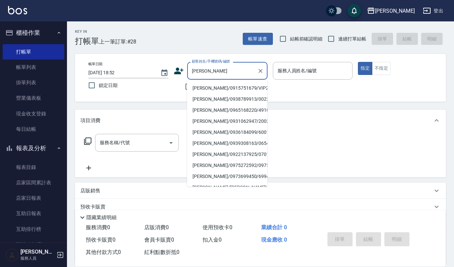
click at [224, 86] on li "陳麗玲/0915751679/VIP2777" at bounding box center [227, 88] width 80 height 11
type input "陳麗玲/0915751679/VIP2777"
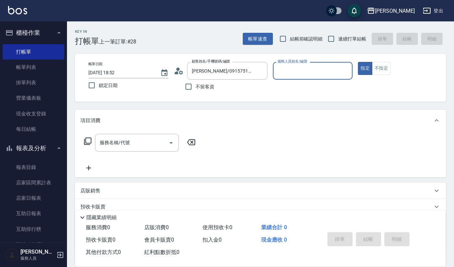
type input "吉兒-4"
click at [129, 147] on input "服務名稱/代號" at bounding box center [132, 143] width 68 height 12
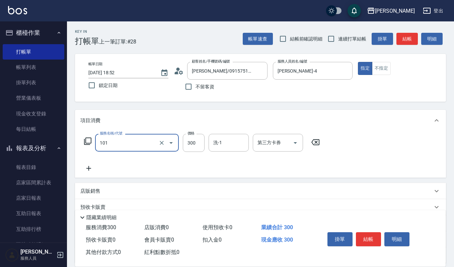
type input "一般洗髮(101)"
type input "270"
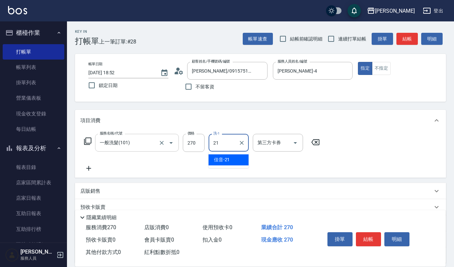
type input "佳音-21"
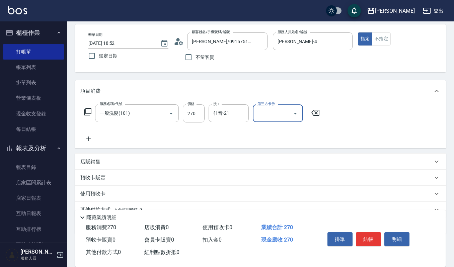
scroll to position [45, 0]
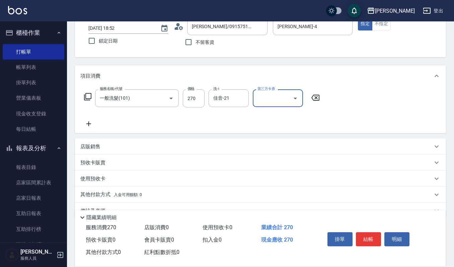
click at [117, 149] on div "店販銷售" at bounding box center [256, 146] width 352 height 7
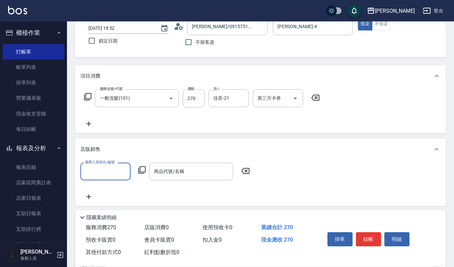
scroll to position [0, 0]
type input "吉兒-4"
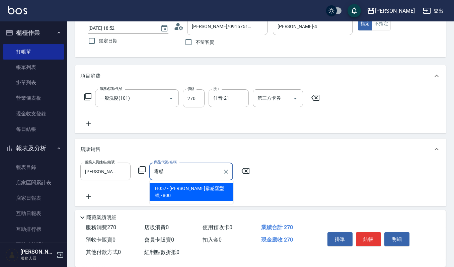
type input "霧感感"
click at [196, 189] on div "服務人員姓名/編號 吉兒-4 服務人員姓名/編號 商品代號/名稱 商品代號/名稱" at bounding box center [260, 182] width 360 height 38
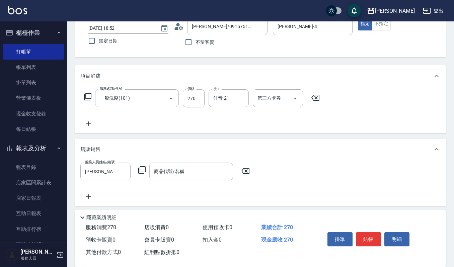
click at [195, 173] on input "商品代號/名稱" at bounding box center [191, 172] width 78 height 12
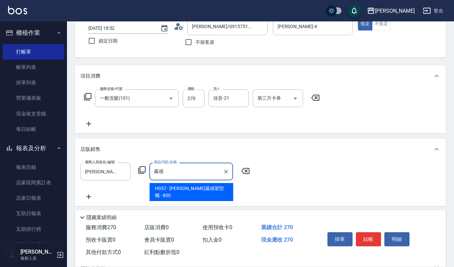
type input "霧感感"
click at [191, 187] on div "服務人員姓名/編號 吉兒-4 服務人員姓名/編號 商品代號/名稱 商品代號/名稱" at bounding box center [260, 182] width 360 height 38
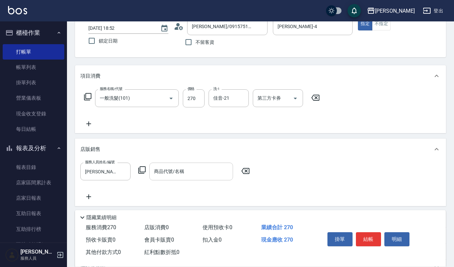
click at [193, 175] on input "商品代號/名稱" at bounding box center [191, 172] width 78 height 12
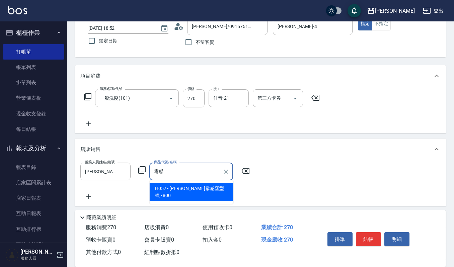
type input "荷昀霧感塑型蠟"
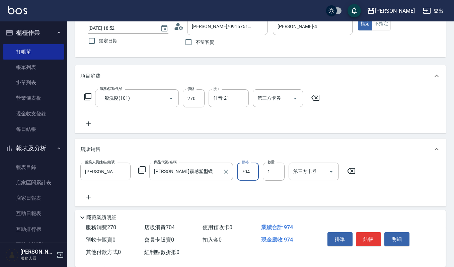
type input "704"
click at [372, 238] on button "結帳" at bounding box center [368, 239] width 25 height 14
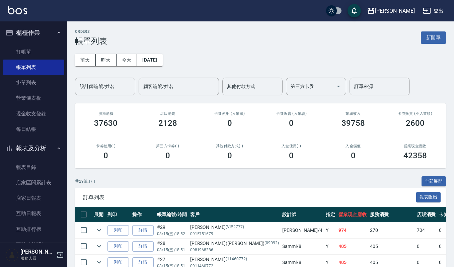
click at [105, 91] on input "設計師編號/姓名" at bounding box center [105, 87] width 54 height 12
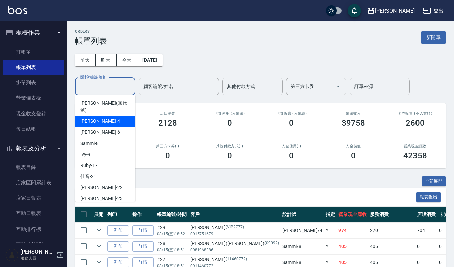
click at [101, 116] on div "吉兒 -4" at bounding box center [105, 121] width 60 height 11
type input "吉兒-4"
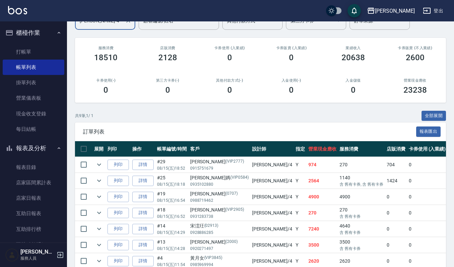
scroll to position [134, 0]
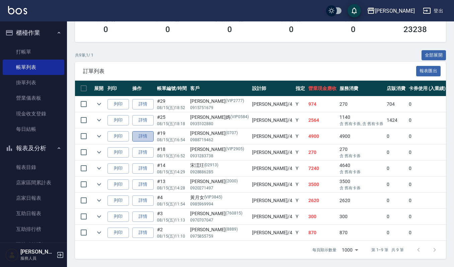
click at [144, 131] on link "詳情" at bounding box center [142, 136] width 21 height 10
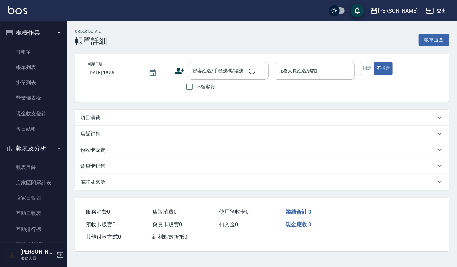
type input "2025/08/15 16:54"
type input "吉兒-4"
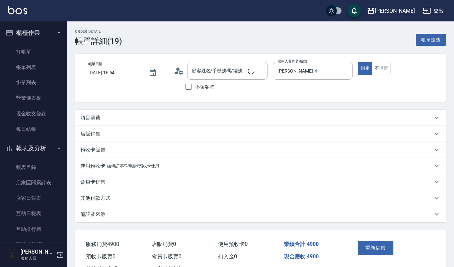
type input "蕭雅之/0988719462/0707"
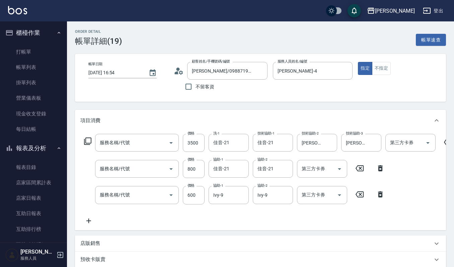
type input "溫朔燙(220)"
type input "CMC加購護(701)"
type input "華旭~頭髮絲的大掃除(535)"
click at [171, 170] on icon "Open" at bounding box center [171, 169] width 8 height 8
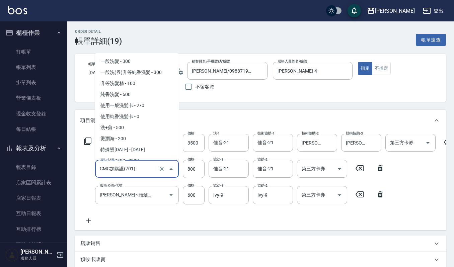
scroll to position [1111, 0]
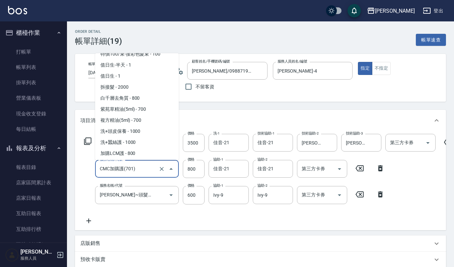
click at [147, 167] on input "CMC加購護(701)" at bounding box center [127, 169] width 59 height 12
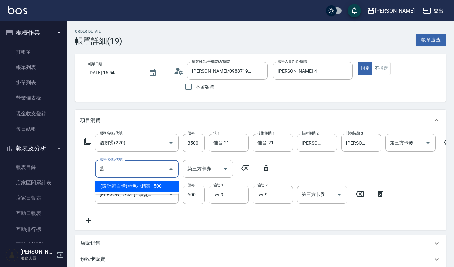
click at [147, 187] on span "(設計師自備)藍色小精靈 - 500" at bounding box center [137, 186] width 84 height 11
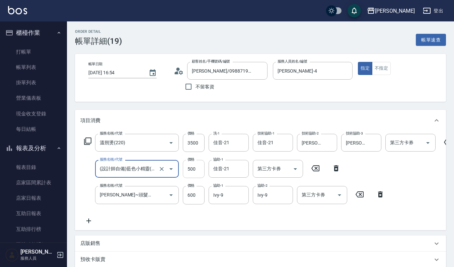
type input "(設計師自備)藍色小精靈(570)"
click at [195, 169] on input "500" at bounding box center [194, 169] width 22 height 18
type input "800"
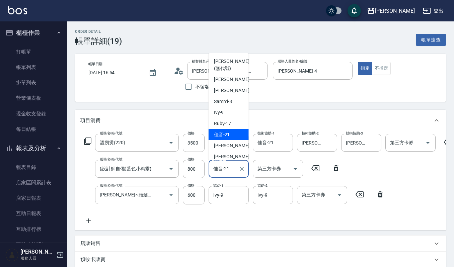
click at [234, 163] on input "佳音-21" at bounding box center [224, 169] width 24 height 12
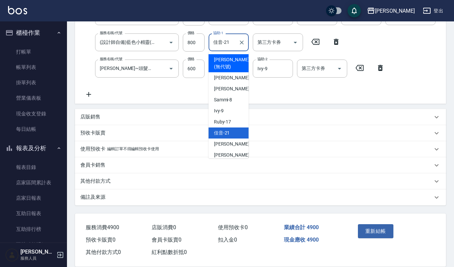
scroll to position [142, 0]
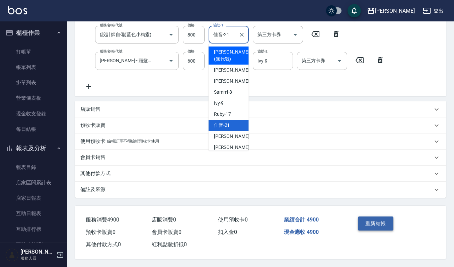
click at [365, 220] on button "重新結帳" at bounding box center [376, 224] width 36 height 14
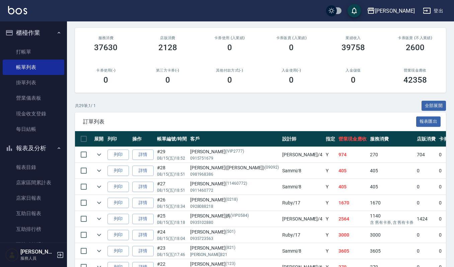
scroll to position [45, 0]
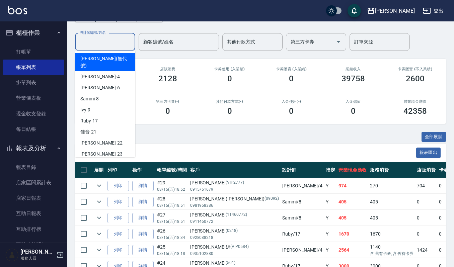
drag, startPoint x: 113, startPoint y: 43, endPoint x: 112, endPoint y: 52, distance: 8.8
click at [113, 46] on input "設計師編號/姓名" at bounding box center [105, 42] width 54 height 12
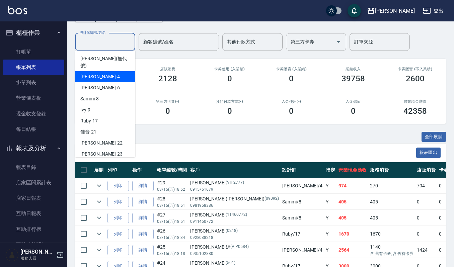
click at [109, 71] on div "吉兒 -4" at bounding box center [105, 76] width 60 height 11
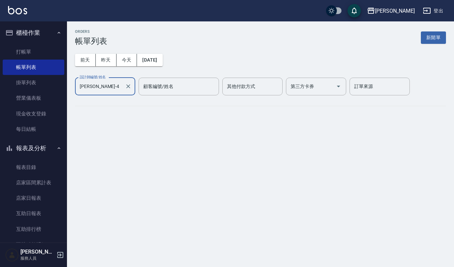
type input "吉兒-4"
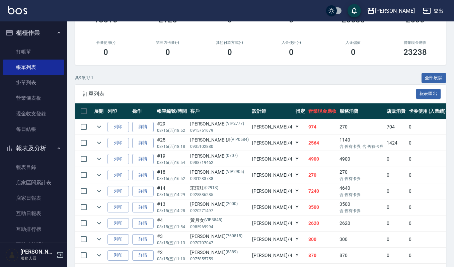
scroll to position [134, 0]
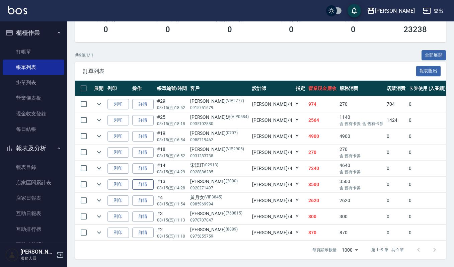
click at [145, 180] on link "詳情" at bounding box center [142, 185] width 21 height 10
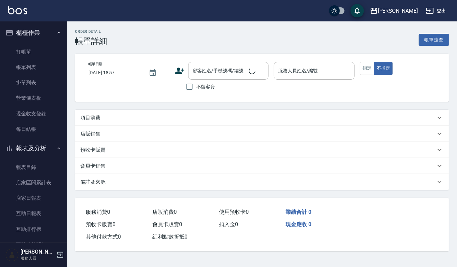
type input "2025/08/15 14:28"
type input "吉兒-4"
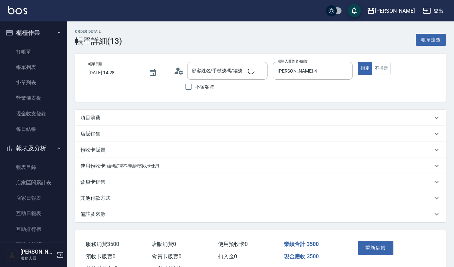
type input "胡陳素貞/0920271497/2000"
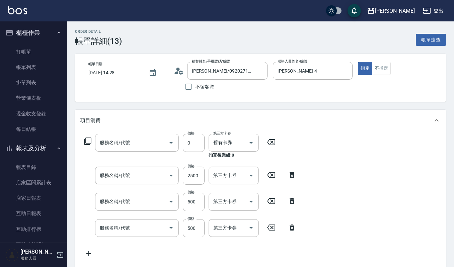
type input "頭皮頭髮大掃除券(509)"
type input "質感燙2500(203)"
type input "(雲提)燙染前頭皮防護(518)"
type input "(設計師自備)藍色小精靈(570)"
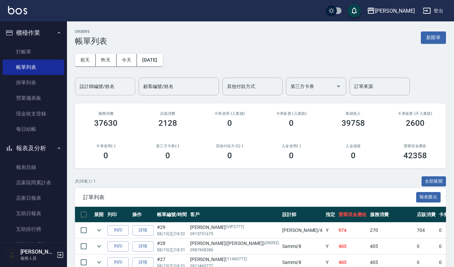
click at [100, 78] on div "設計師編號/姓名" at bounding box center [105, 87] width 60 height 18
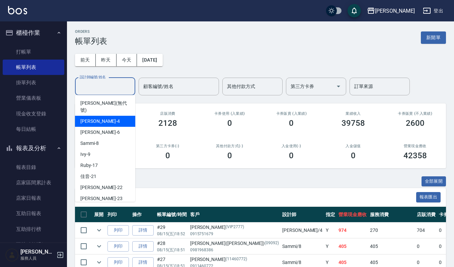
click at [94, 116] on div "吉兒 -4" at bounding box center [105, 121] width 60 height 11
type input "吉兒-4"
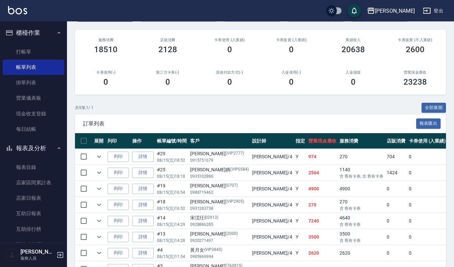
scroll to position [89, 0]
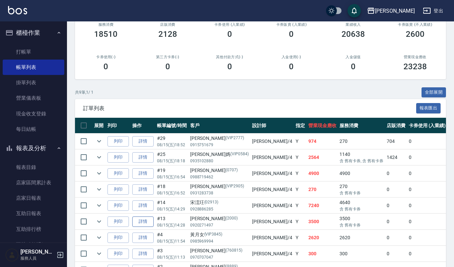
click at [140, 225] on link "詳情" at bounding box center [142, 222] width 21 height 10
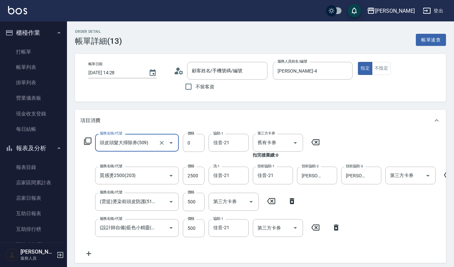
type input "胡陳素貞/0920271497/2000"
click at [259, 73] on icon "Clear" at bounding box center [260, 71] width 7 height 7
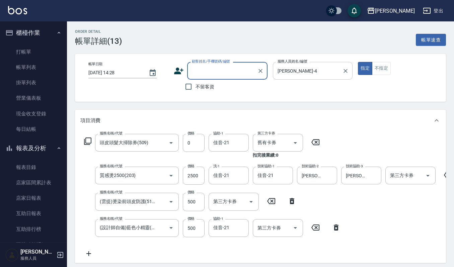
click at [314, 73] on input "吉兒-4" at bounding box center [308, 71] width 64 height 12
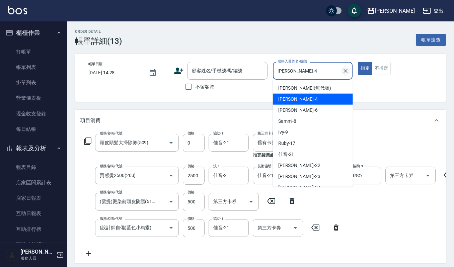
click at [347, 72] on icon "Clear" at bounding box center [346, 71] width 4 height 4
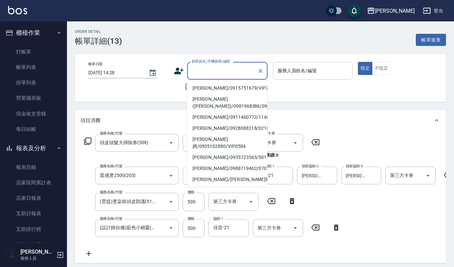
click at [224, 69] on input "顧客姓名/手機號碼/編號" at bounding box center [222, 71] width 64 height 12
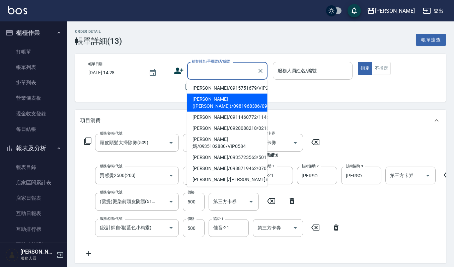
click at [319, 142] on icon at bounding box center [316, 142] width 8 height 6
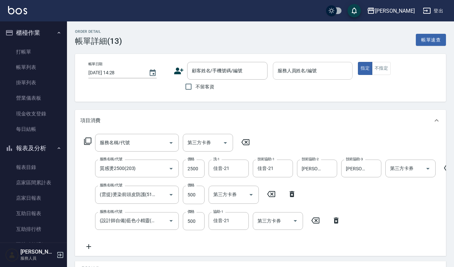
click at [446, 169] on icon at bounding box center [448, 168] width 17 height 8
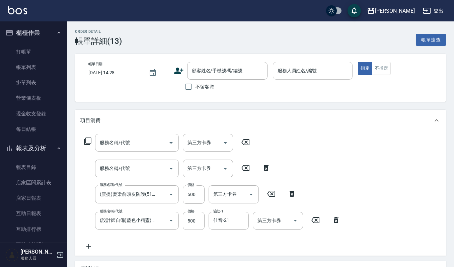
click at [294, 197] on icon at bounding box center [292, 194] width 17 height 8
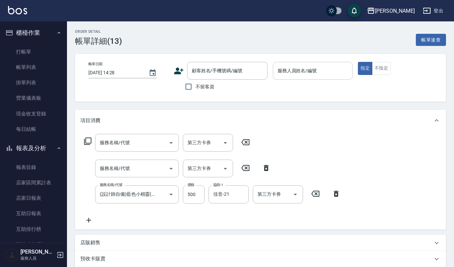
click at [269, 172] on icon at bounding box center [266, 168] width 17 height 8
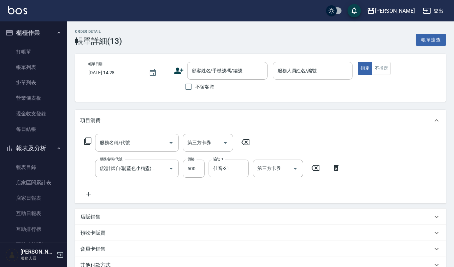
click at [333, 168] on icon at bounding box center [336, 168] width 17 height 8
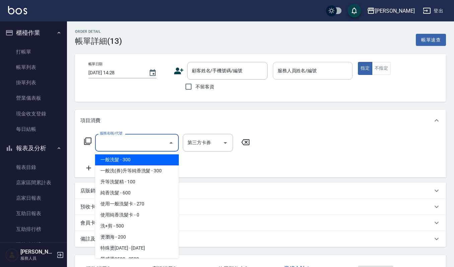
click at [126, 143] on input "服務名稱/代號" at bounding box center [132, 143] width 68 height 12
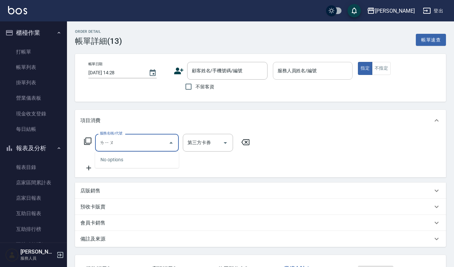
type input "劉"
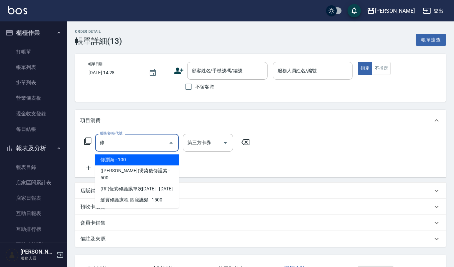
click at [141, 161] on span "修瀏海 - 100" at bounding box center [137, 159] width 84 height 11
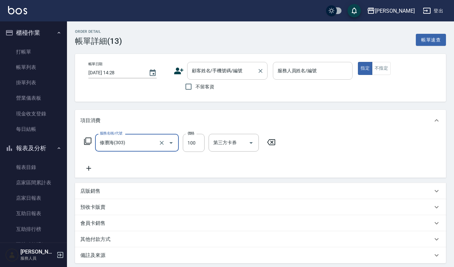
type input "修瀏海(303)"
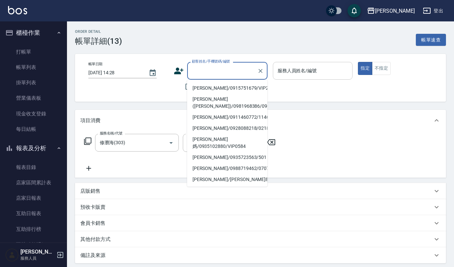
click at [210, 74] on input "顧客姓名/手機號碼/編號" at bounding box center [222, 71] width 64 height 12
click at [216, 74] on input "顧客姓名/手機號碼/編號" at bounding box center [222, 71] width 64 height 12
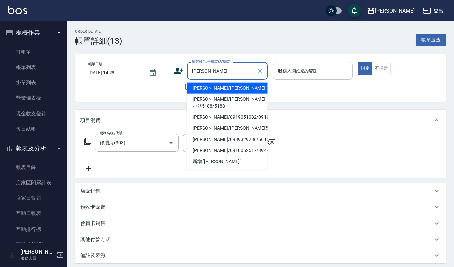
click at [208, 90] on li "吳小靜/吳小靜15945/15945" at bounding box center [227, 88] width 80 height 11
type input "吳小靜/吳小靜15945/15945"
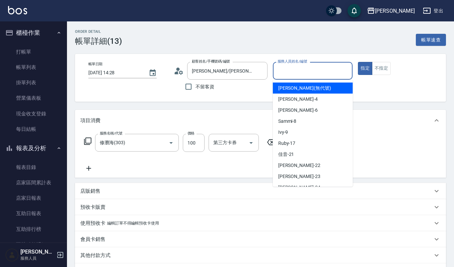
click at [289, 67] on input "服務人員姓名/編號" at bounding box center [313, 71] width 74 height 12
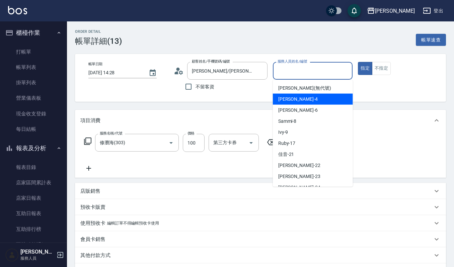
click at [287, 94] on div "吉兒 -4" at bounding box center [313, 99] width 80 height 11
type input "吉兒-4"
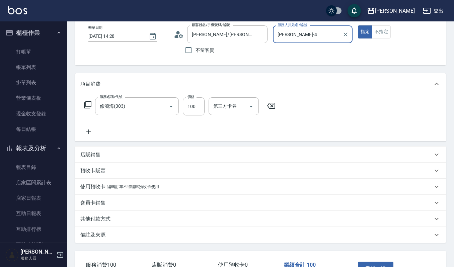
scroll to position [83, 0]
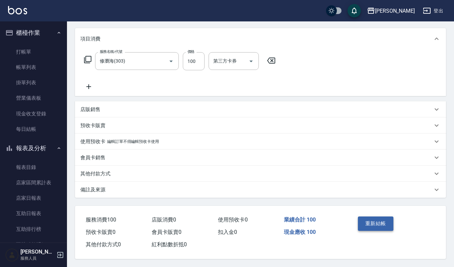
click at [361, 220] on button "重新結帳" at bounding box center [376, 224] width 36 height 14
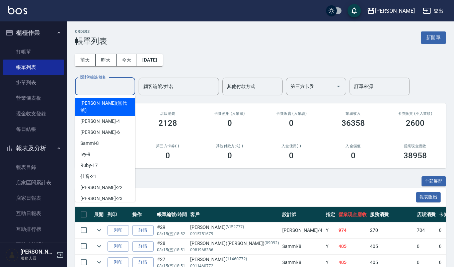
click at [95, 86] on input "設計師編號/姓名" at bounding box center [105, 87] width 54 height 12
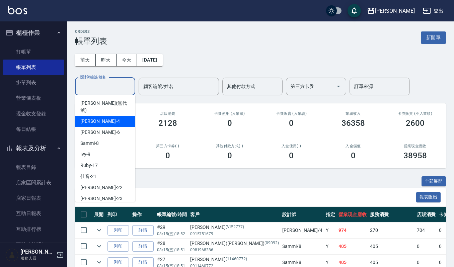
click at [90, 118] on span "吉兒 -4" at bounding box center [100, 121] width 40 height 7
type input "吉兒-4"
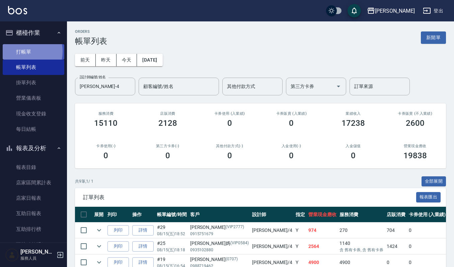
click at [22, 51] on link "打帳單" at bounding box center [34, 51] width 62 height 15
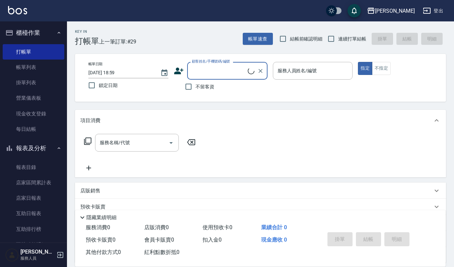
click at [201, 72] on input "顧客姓名/手機號碼/編號" at bounding box center [219, 71] width 58 height 12
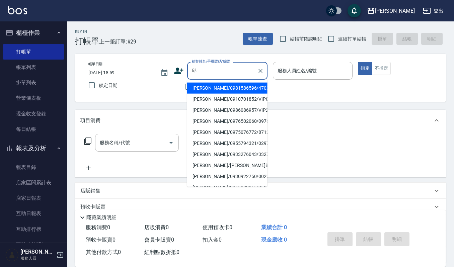
click at [210, 88] on li "邱月珠/0981586596/470208" at bounding box center [227, 88] width 80 height 11
type input "邱月珠/0981586596/470208"
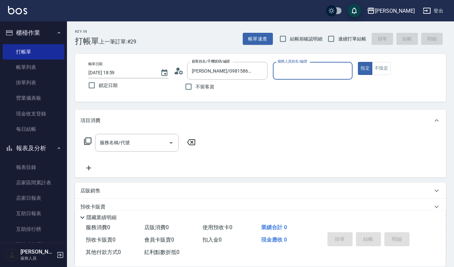
type input "吉兒-4"
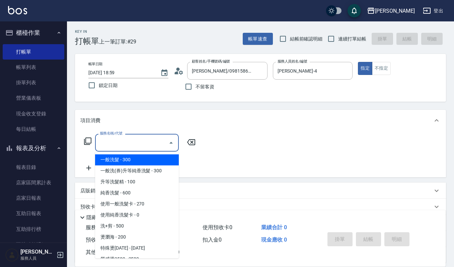
click at [125, 140] on input "服務名稱/代號" at bounding box center [132, 143] width 68 height 12
click at [125, 162] on span "一般洗髮 - 300" at bounding box center [137, 159] width 84 height 11
type input "一般洗髮(101)"
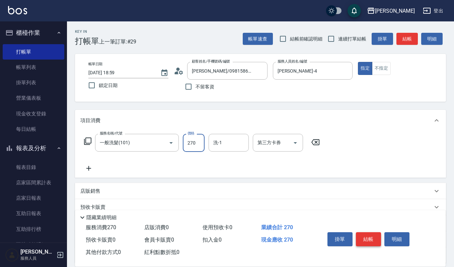
type input "270"
click at [373, 239] on button "結帳" at bounding box center [368, 239] width 25 height 14
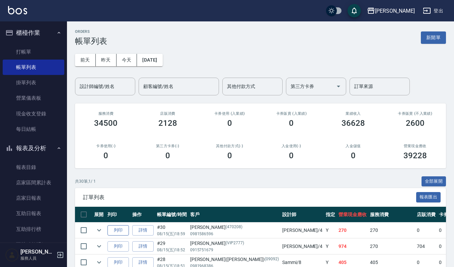
click at [115, 230] on button "列印" at bounding box center [118, 230] width 21 height 10
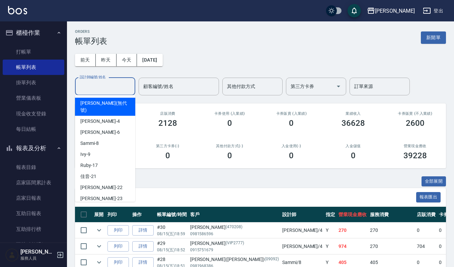
click at [100, 86] on input "設計師編號/姓名" at bounding box center [105, 87] width 54 height 12
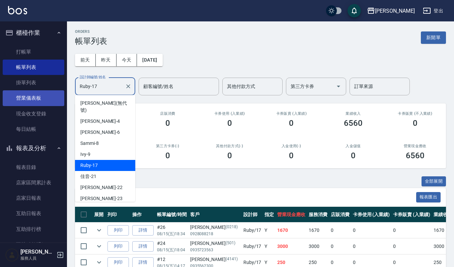
drag, startPoint x: 109, startPoint y: 87, endPoint x: 8, endPoint y: 101, distance: 101.8
click at [0, 84] on div "上越傑森 登出 櫃檯作業 打帳單 帳單列表 掛單列表 營業儀表板 現金收支登錄 每日結帳 報表及分析 報表目錄 店家區間累計表 店家日報表 互助日報表 互助排…" at bounding box center [227, 180] width 454 height 361
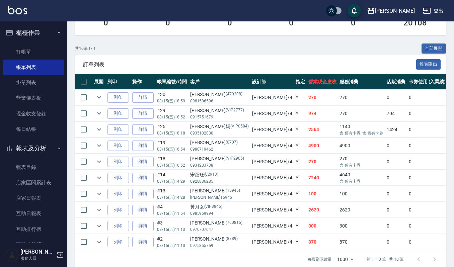
scroll to position [134, 0]
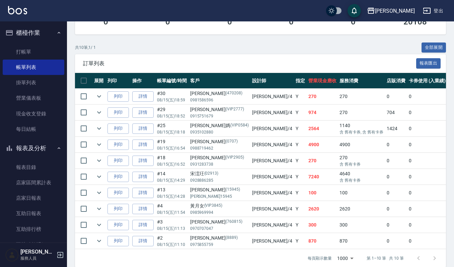
click at [104, 126] on td at bounding box center [98, 129] width 13 height 16
click at [99, 128] on icon "expand row" at bounding box center [99, 129] width 8 height 8
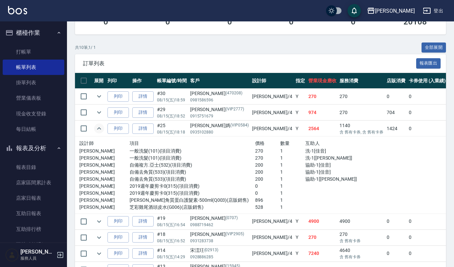
click at [208, 114] on p "0915751679" at bounding box center [219, 116] width 59 height 6
drag, startPoint x: 220, startPoint y: 114, endPoint x: 251, endPoint y: 111, distance: 30.7
click at [251, 111] on tr "列印 詳情 #29 08/15 (五) 18:52 陳麗玲 (VIP2777) 0915751679 吉兒 /4 Y 974 270 704 0 0 974 …" at bounding box center [401, 113] width 653 height 16
click at [307, 113] on td "974" at bounding box center [322, 113] width 31 height 16
drag, startPoint x: 187, startPoint y: 94, endPoint x: 254, endPoint y: 95, distance: 67.0
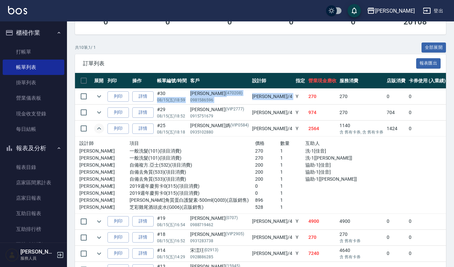
click at [254, 95] on tr "列印 詳情 #30 08/15 (五) 18:59 邱月珠 (470208) 0981586596 吉兒 /4 Y 270 270 0 0 0 270 0 0…" at bounding box center [401, 97] width 653 height 16
click at [307, 109] on td "974" at bounding box center [322, 113] width 31 height 16
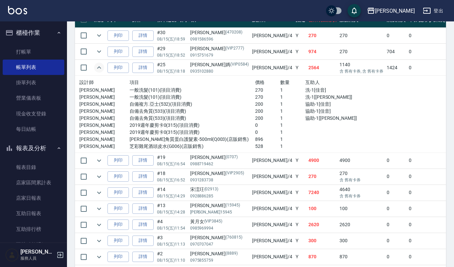
scroll to position [228, 0]
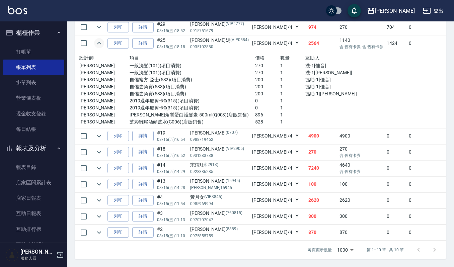
click at [94, 38] on td at bounding box center [98, 44] width 13 height 16
click at [100, 39] on icon "expand row" at bounding box center [99, 43] width 8 height 8
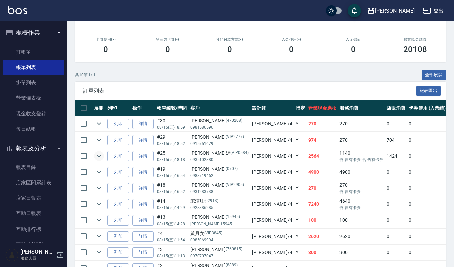
scroll to position [151, 0]
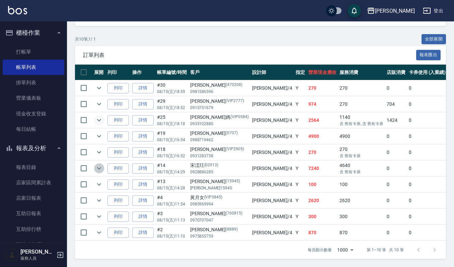
click at [97, 164] on icon "expand row" at bounding box center [99, 168] width 8 height 8
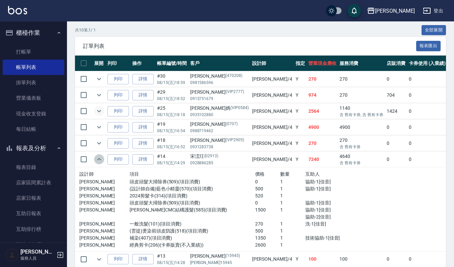
click at [97, 161] on icon "expand row" at bounding box center [99, 159] width 8 height 8
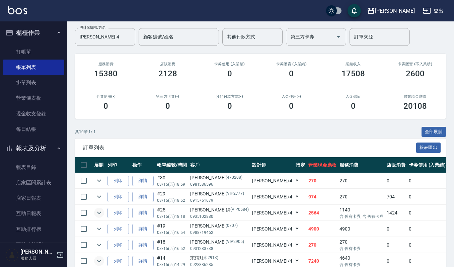
scroll to position [0, 0]
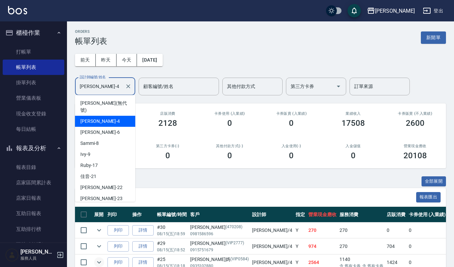
drag, startPoint x: 110, startPoint y: 88, endPoint x: 1, endPoint y: 82, distance: 108.7
click at [2, 82] on div "上越傑森 登出 櫃檯作業 打帳單 帳單列表 掛單列表 營業儀表板 現金收支登錄 每日結帳 報表及分析 報表目錄 店家區間累計表 店家日報表 互助日報表 互助排…" at bounding box center [227, 205] width 454 height 410
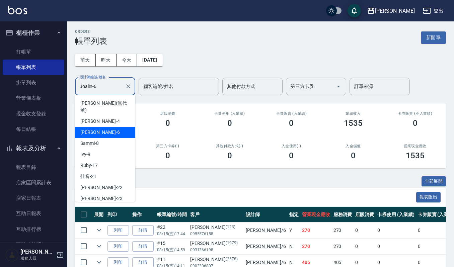
drag, startPoint x: 112, startPoint y: 87, endPoint x: 0, endPoint y: 86, distance: 111.6
click at [0, 77] on div "上越傑森 登出 櫃檯作業 打帳單 帳單列表 掛單列表 營業儀表板 現金收支登錄 每日結帳 報表及分析 報表目錄 店家區間累計表 店家日報表 互助日報表 互助排…" at bounding box center [227, 164] width 454 height 329
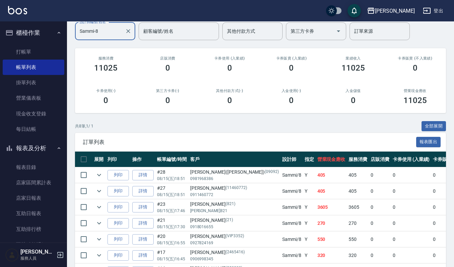
scroll to position [119, 0]
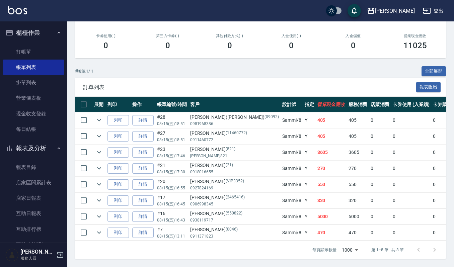
type input "Sammi-8"
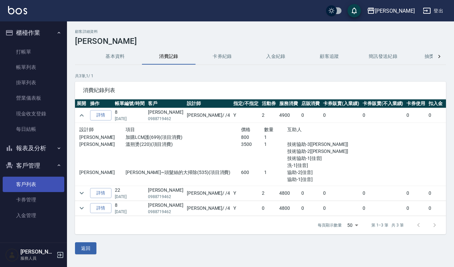
click at [30, 186] on link "客戶列表" at bounding box center [34, 184] width 62 height 15
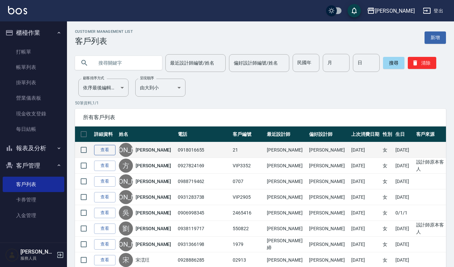
click at [109, 145] on link "查看" at bounding box center [104, 150] width 21 height 10
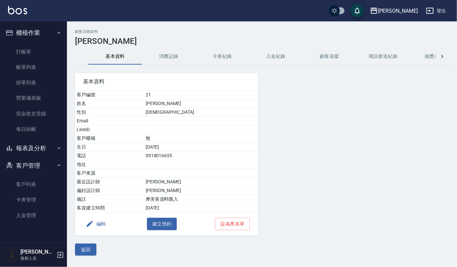
click at [167, 63] on button "消費記錄" at bounding box center [169, 57] width 54 height 16
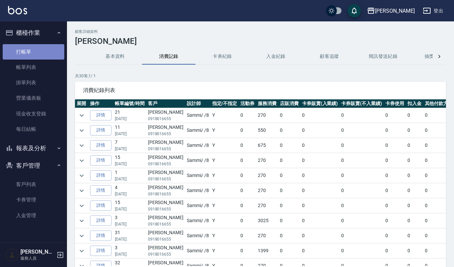
click at [36, 50] on link "打帳單" at bounding box center [34, 51] width 62 height 15
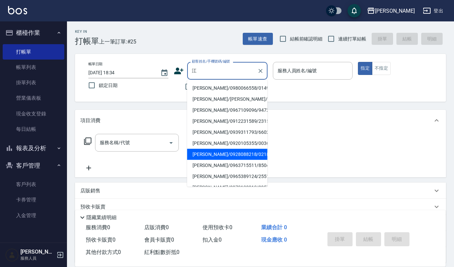
click at [212, 157] on li "江文心/0928088218/0218" at bounding box center [227, 154] width 80 height 11
type input "江文心/0928088218/0218"
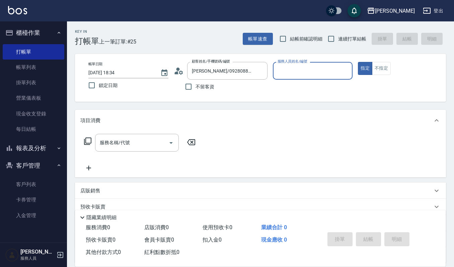
type input "Ruby-17"
click at [148, 140] on input "服務名稱/代號" at bounding box center [132, 143] width 68 height 12
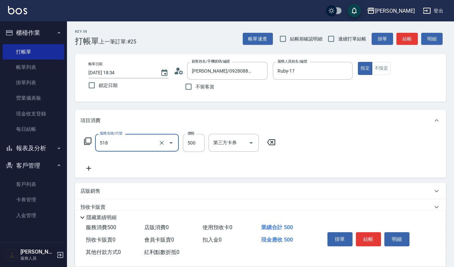
type input "(雲提)燙染前頭皮防護(518)"
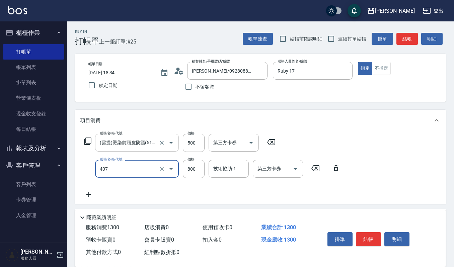
type input "補染(407)"
type input "900"
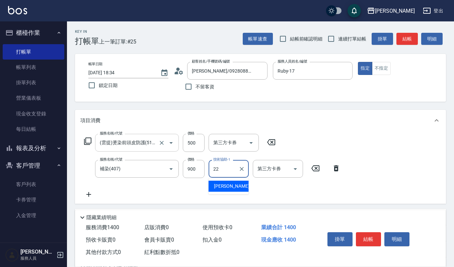
type input "宜芳-22"
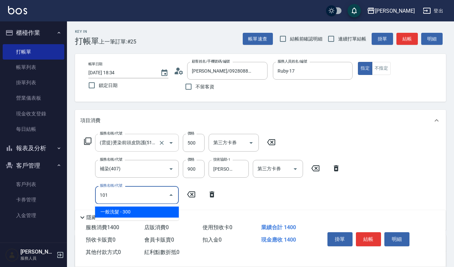
type input "一般洗髮(101)"
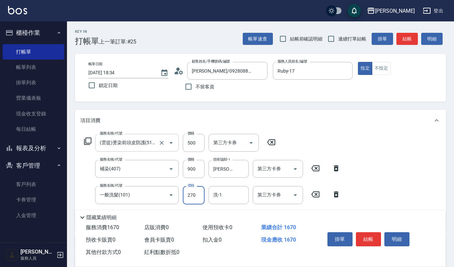
type input "270"
type input "宜芳-22"
click at [377, 238] on button "結帳" at bounding box center [368, 239] width 25 height 14
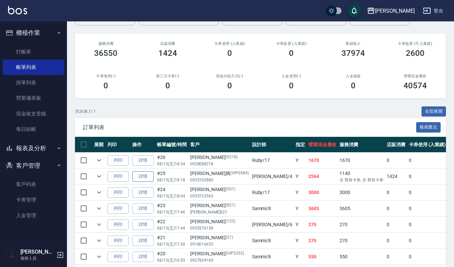
scroll to position [89, 0]
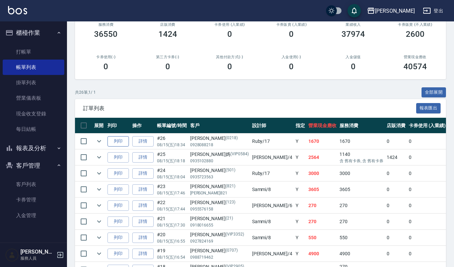
click at [113, 138] on button "列印" at bounding box center [118, 141] width 21 height 10
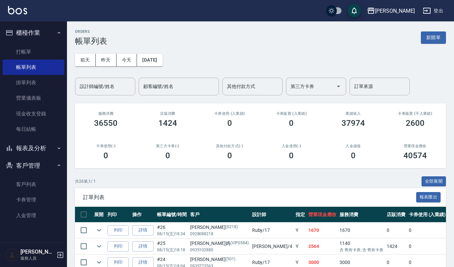
scroll to position [89, 0]
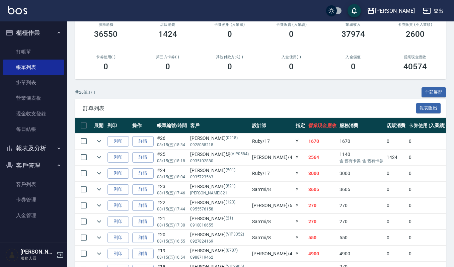
click at [40, 152] on button "報表及分析" at bounding box center [34, 148] width 62 height 17
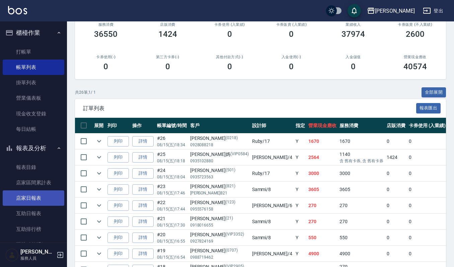
click at [46, 200] on link "店家日報表" at bounding box center [34, 198] width 62 height 15
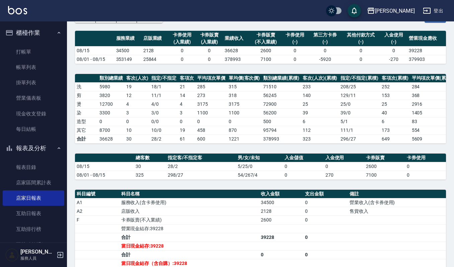
scroll to position [141, 0]
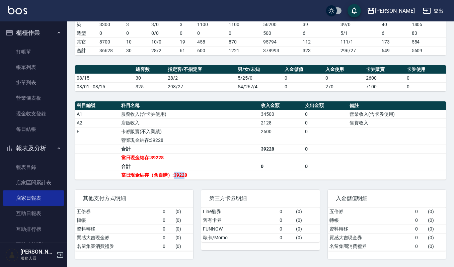
drag, startPoint x: 176, startPoint y: 175, endPoint x: 185, endPoint y: 174, distance: 9.4
click at [185, 174] on td "當日現金結存（含自購）:39228" at bounding box center [190, 175] width 140 height 9
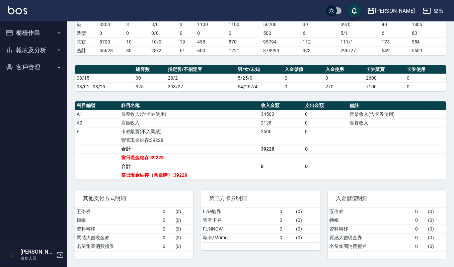
scroll to position [141, 0]
